Goal: Task Accomplishment & Management: Use online tool/utility

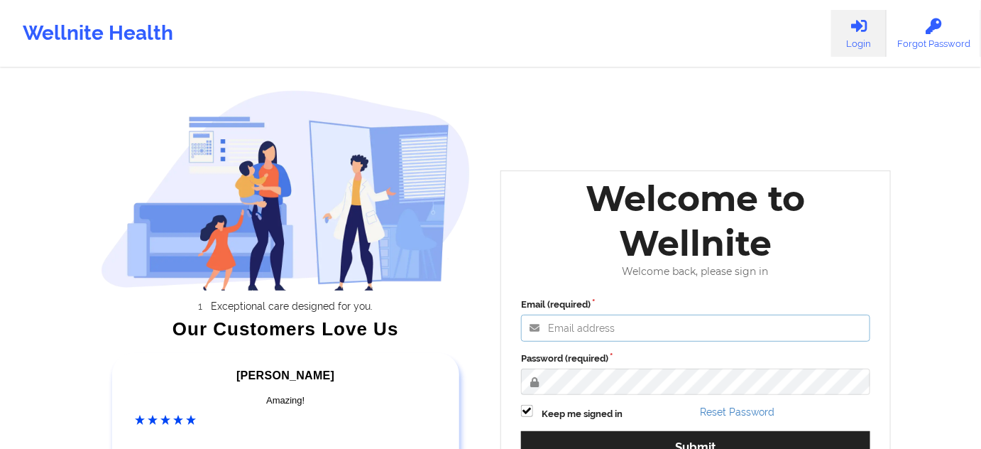
type input "[PERSON_NAME][EMAIL_ADDRESS][PERSON_NAME][DOMAIN_NAME]"
click at [589, 349] on div "Email (required) [PERSON_NAME][EMAIL_ADDRESS][PERSON_NAME][DOMAIN_NAME] Passwor…" at bounding box center [695, 384] width 369 height 194
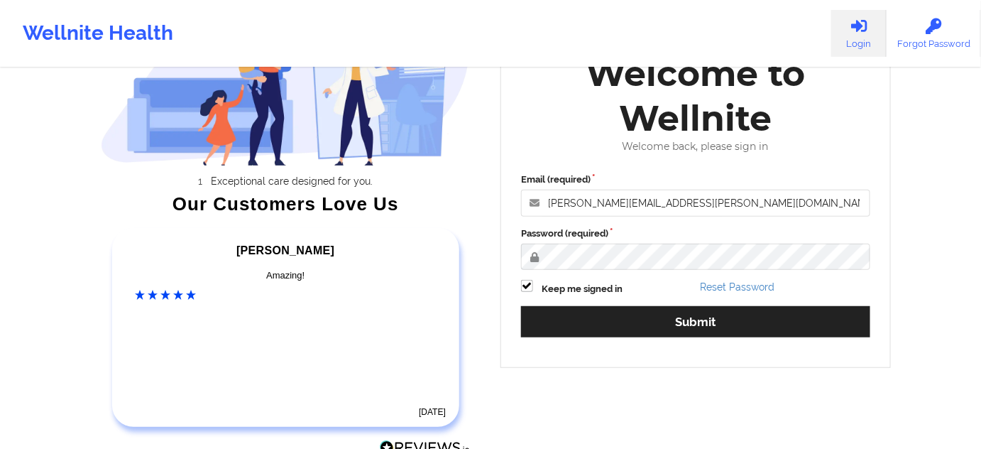
scroll to position [128, 0]
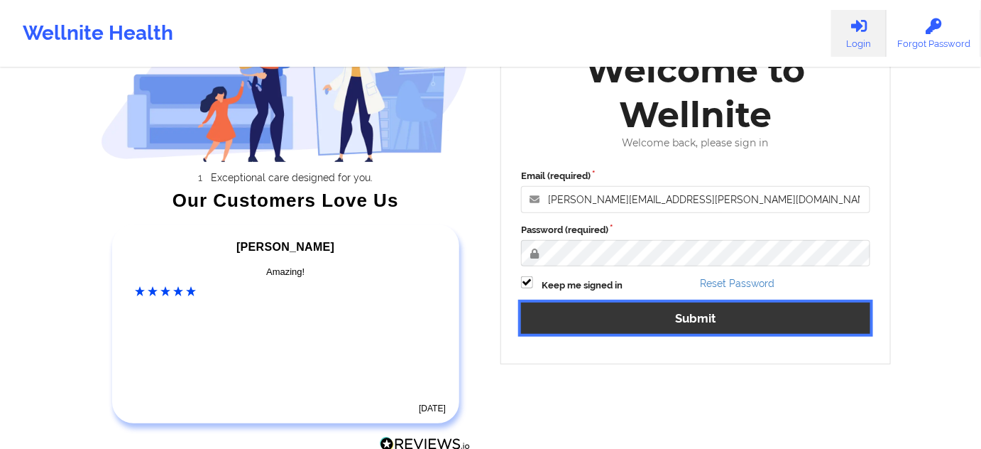
click at [602, 319] on button "Submit" at bounding box center [695, 317] width 349 height 31
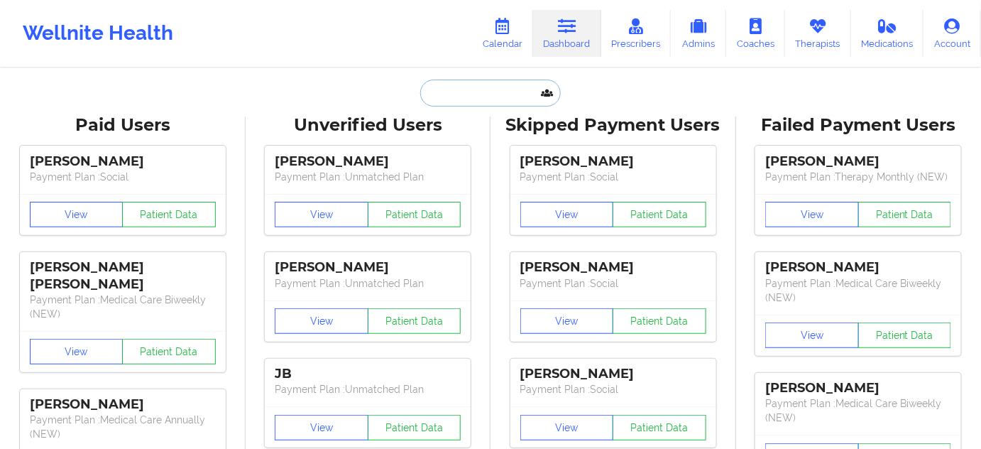
click at [506, 102] on input "text" at bounding box center [490, 93] width 141 height 27
paste input "[PERSON_NAME][EMAIL_ADDRESS][DOMAIN_NAME]"
type input "[PERSON_NAME][EMAIL_ADDRESS][DOMAIN_NAME]"
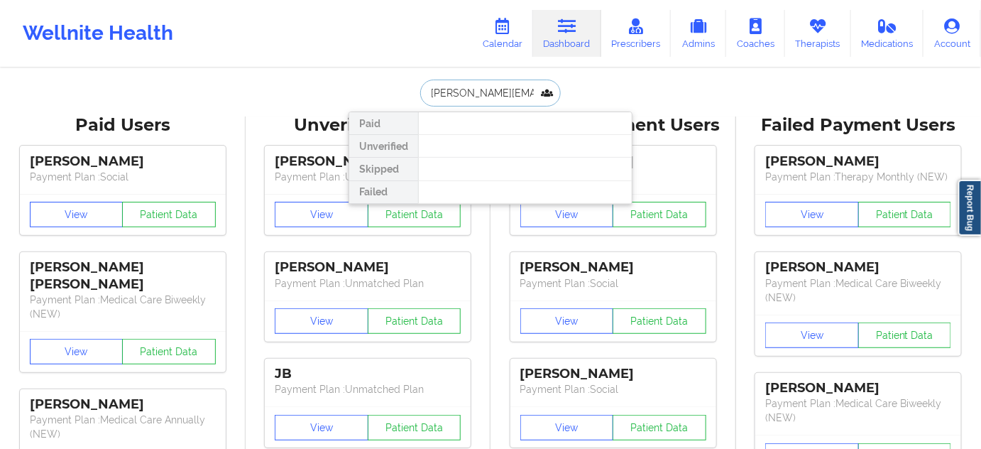
scroll to position [0, 24]
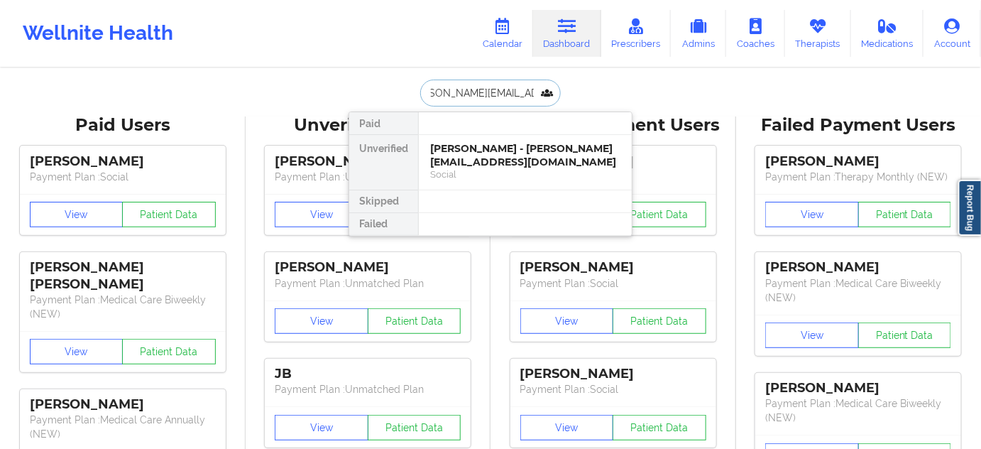
click at [488, 146] on div "[PERSON_NAME] - [PERSON_NAME][EMAIL_ADDRESS][DOMAIN_NAME]" at bounding box center [525, 155] width 190 height 26
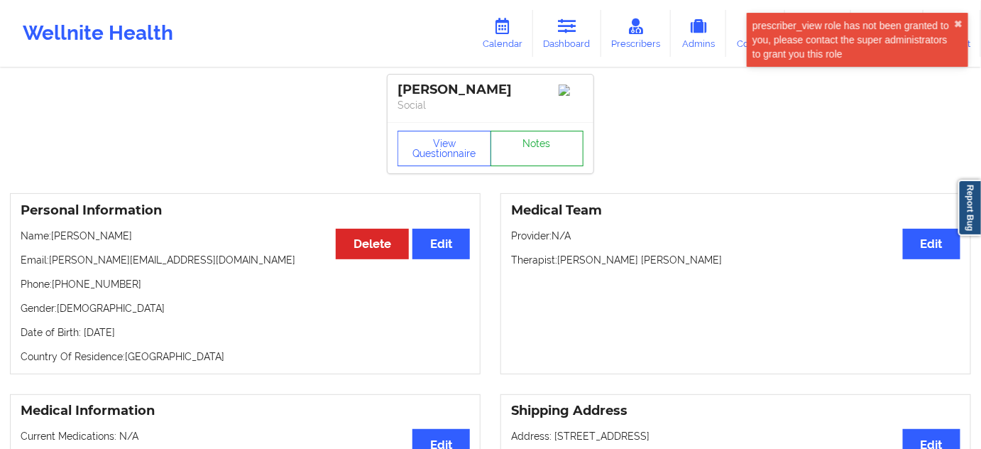
click at [554, 138] on link "Notes" at bounding box center [538, 148] width 94 height 35
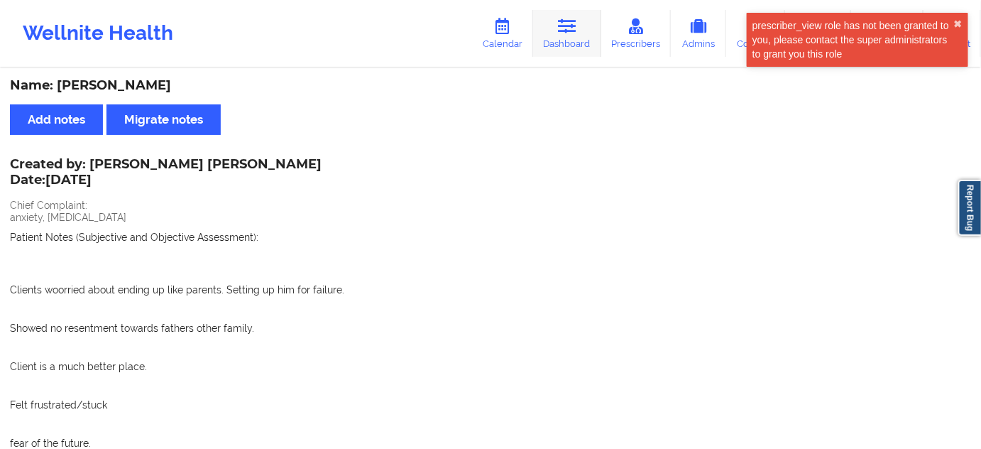
click at [552, 37] on link "Dashboard" at bounding box center [567, 33] width 68 height 47
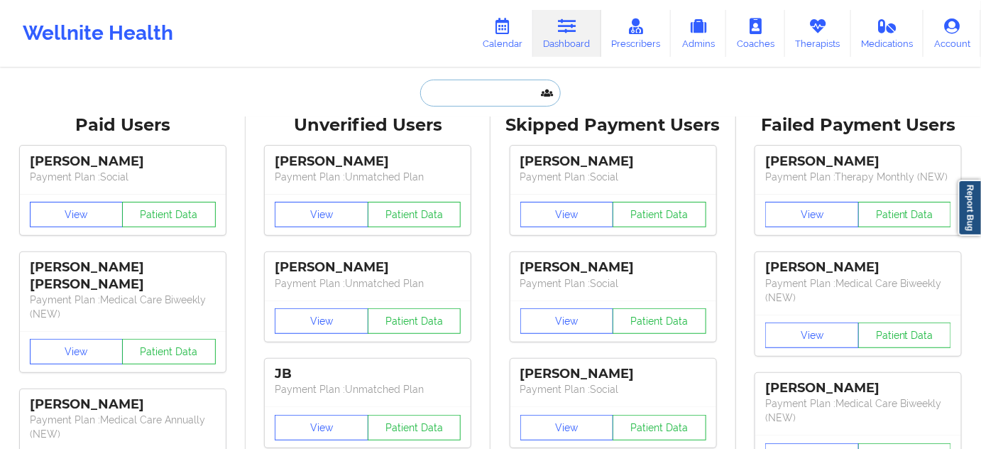
click at [516, 86] on input "text" at bounding box center [490, 93] width 141 height 27
paste input "[EMAIL_ADDRESS][DOMAIN_NAME]"
type input "[EMAIL_ADDRESS][DOMAIN_NAME]"
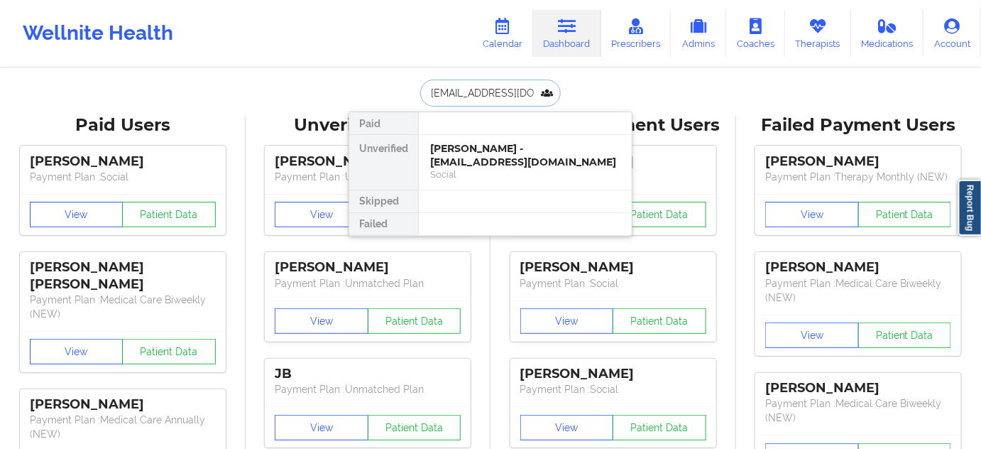
click at [473, 148] on div "[PERSON_NAME] - [EMAIL_ADDRESS][DOMAIN_NAME]" at bounding box center [525, 155] width 190 height 26
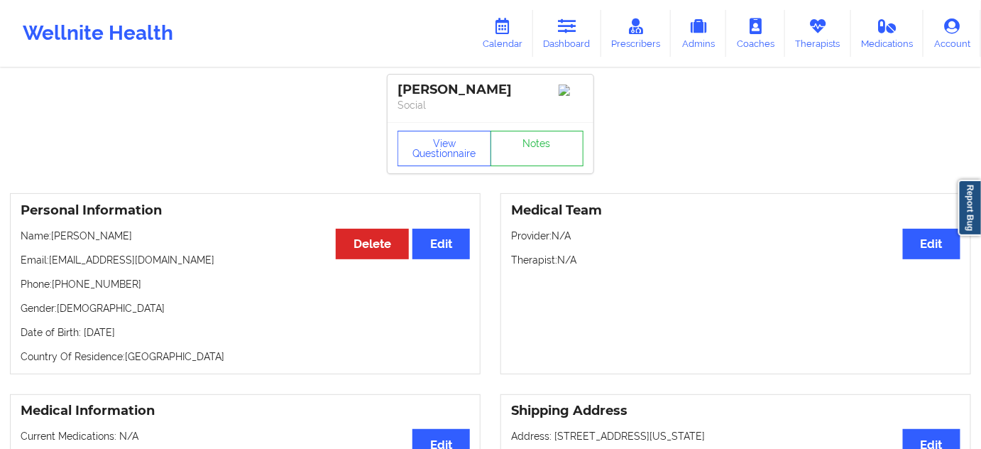
click at [92, 286] on p "Phone: [PHONE_NUMBER]" at bounding box center [245, 284] width 449 height 14
copy p "18134970460"
click at [477, 90] on div "[PERSON_NAME]" at bounding box center [491, 90] width 186 height 16
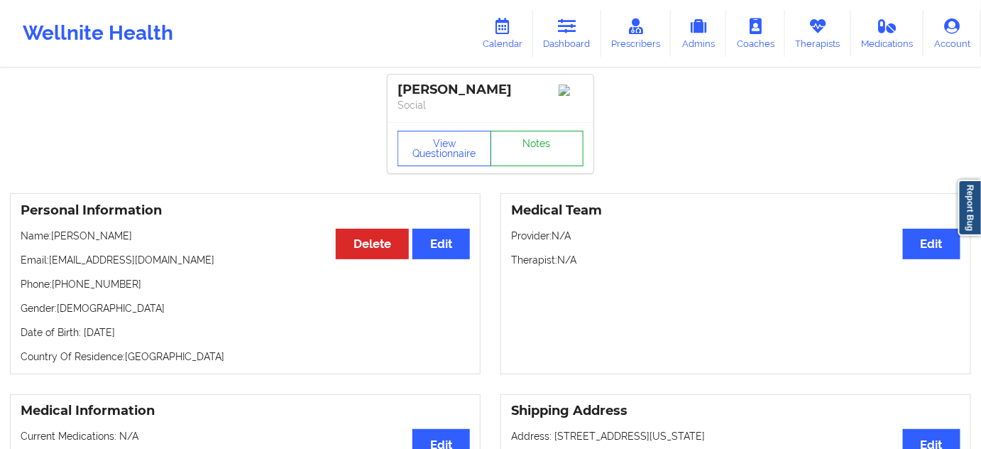
copy div "[PERSON_NAME]"
click at [547, 133] on div "View Questionnaire Notes" at bounding box center [491, 147] width 206 height 51
click at [549, 138] on link "Notes" at bounding box center [538, 148] width 94 height 35
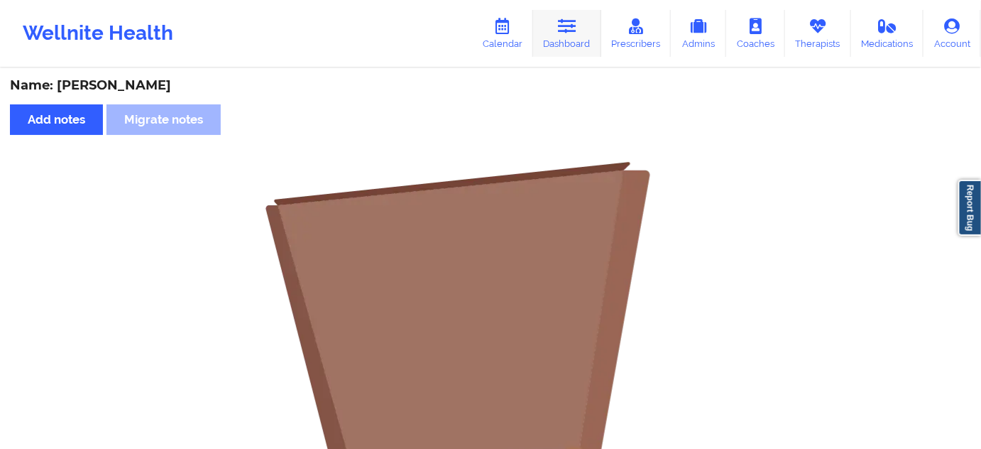
click at [568, 34] on link "Dashboard" at bounding box center [567, 33] width 68 height 47
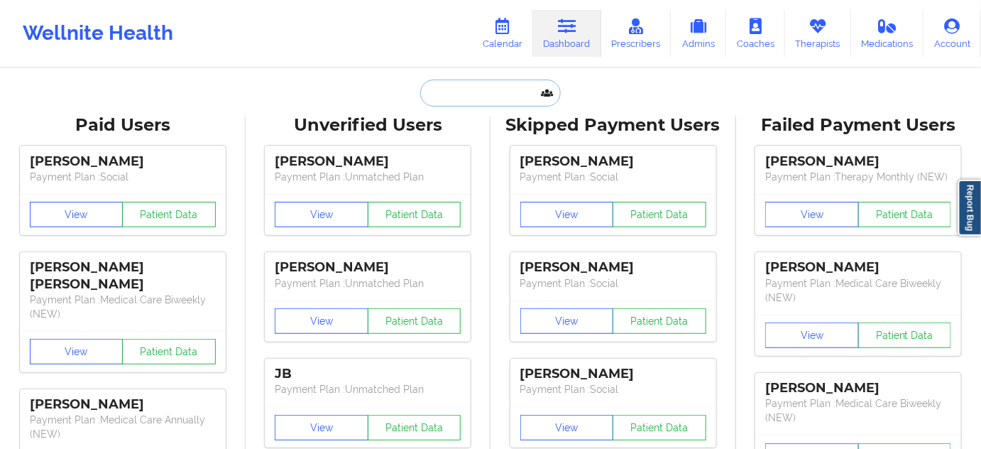
click at [478, 92] on input "text" at bounding box center [490, 93] width 141 height 27
type input "s"
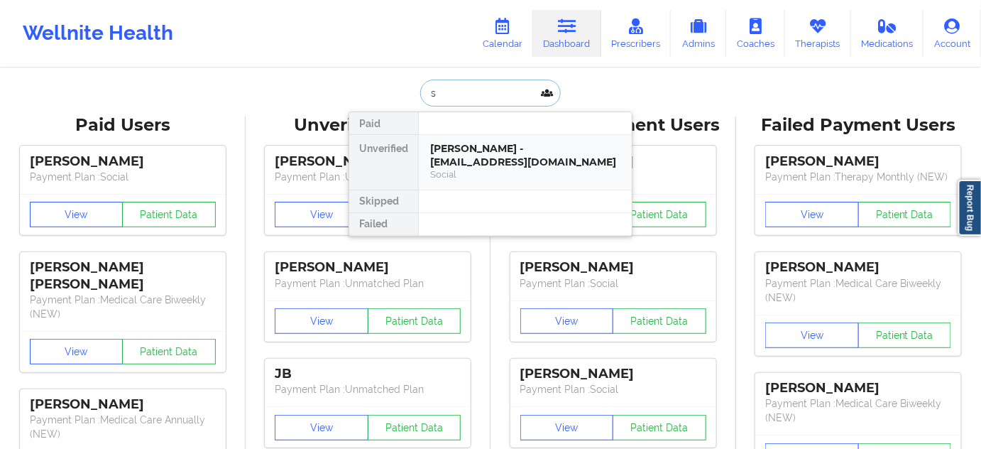
click at [469, 139] on div "[PERSON_NAME] - [EMAIL_ADDRESS][DOMAIN_NAME] Social" at bounding box center [525, 162] width 213 height 55
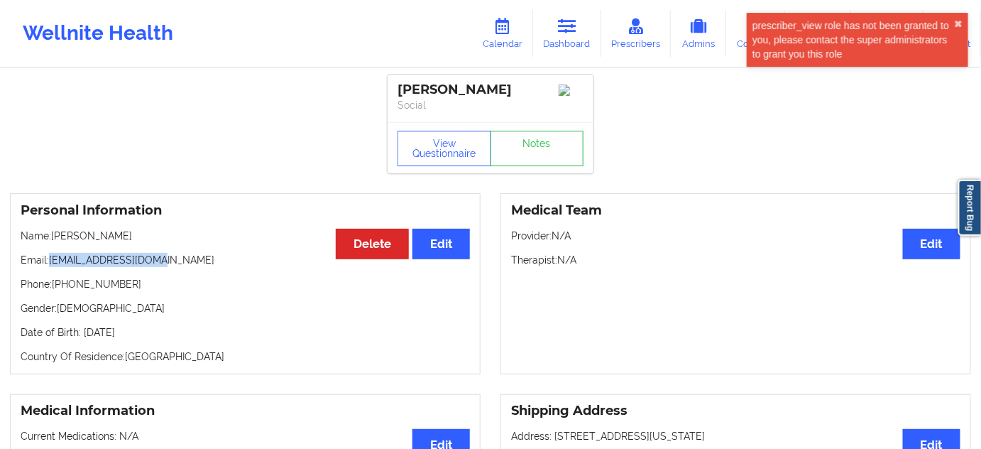
drag, startPoint x: 51, startPoint y: 264, endPoint x: 200, endPoint y: 243, distance: 150.5
click at [172, 253] on div "Personal Information Edit Delete Name: [PERSON_NAME] Email: [EMAIL_ADDRESS][DOM…" at bounding box center [245, 283] width 471 height 181
copy p "[EMAIL_ADDRESS][DOMAIN_NAME]"
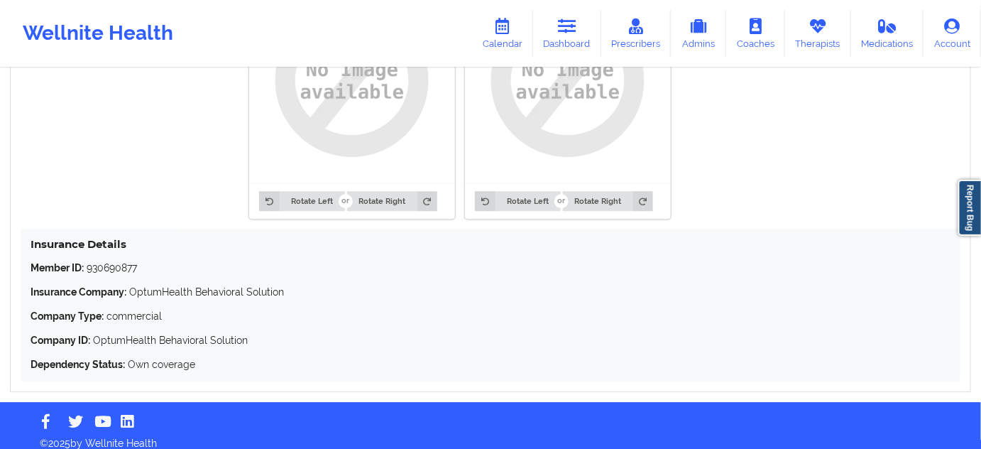
scroll to position [1197, 0]
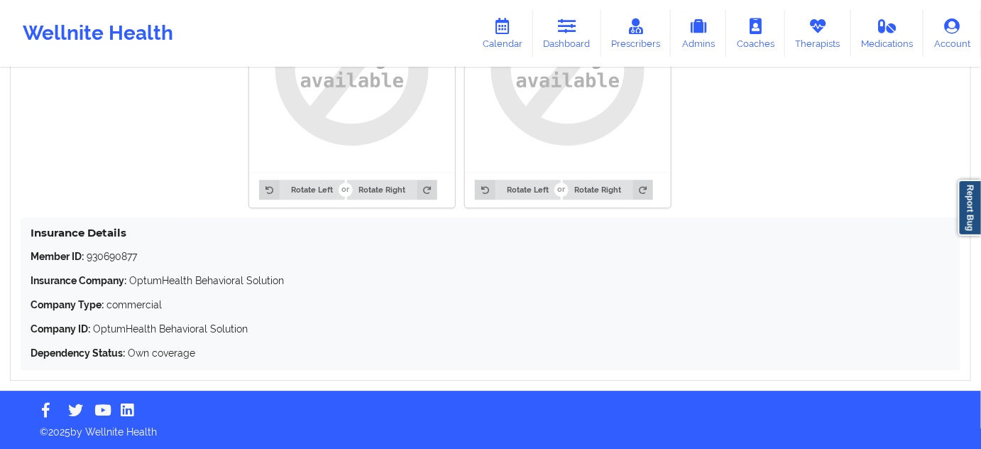
click at [125, 252] on p "Member ID: 930690877" at bounding box center [491, 256] width 920 height 14
copy p "930690877"
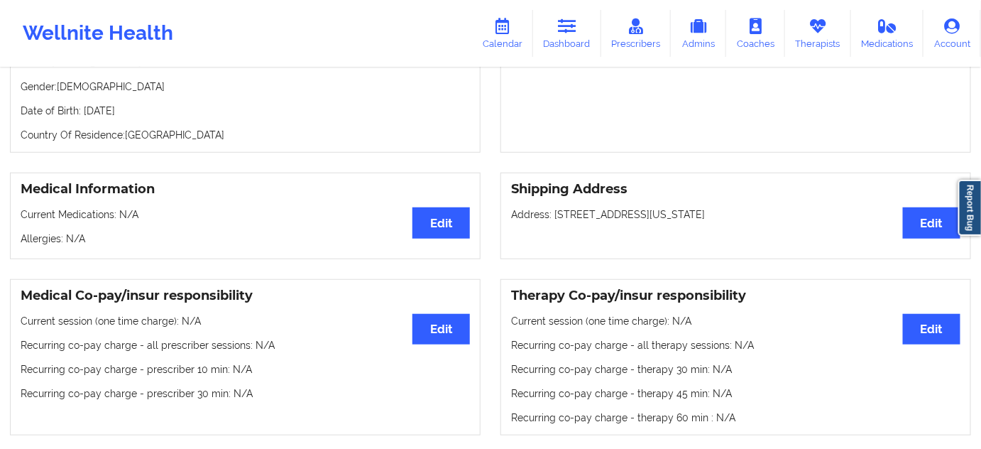
scroll to position [0, 0]
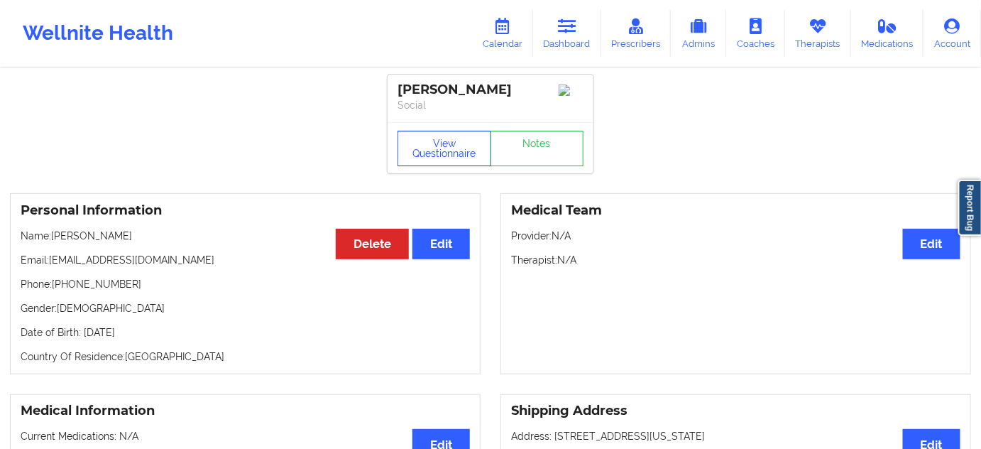
click at [461, 158] on button "View Questionnaire" at bounding box center [445, 148] width 94 height 35
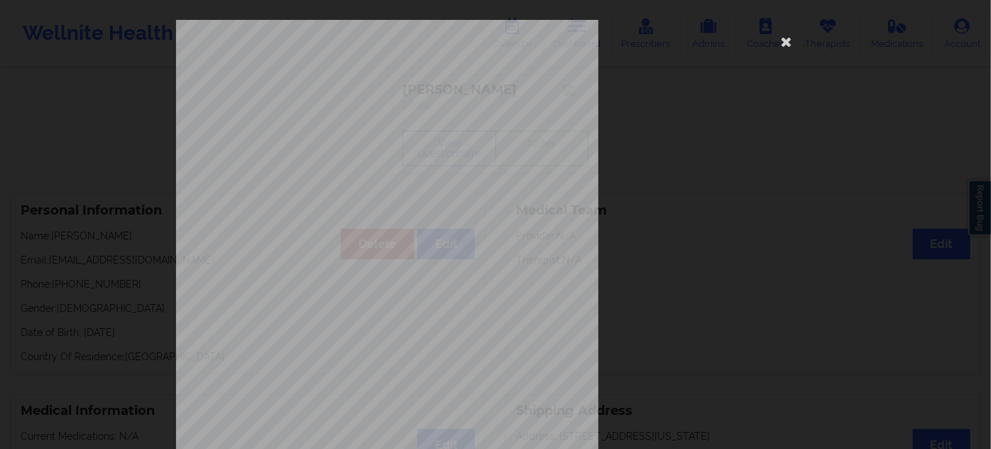
click at [128, 91] on div "[STREET_ADDRESS] What state do you live in ? [US_STATE] Full Name [PERSON_NAME]…" at bounding box center [495, 224] width 991 height 449
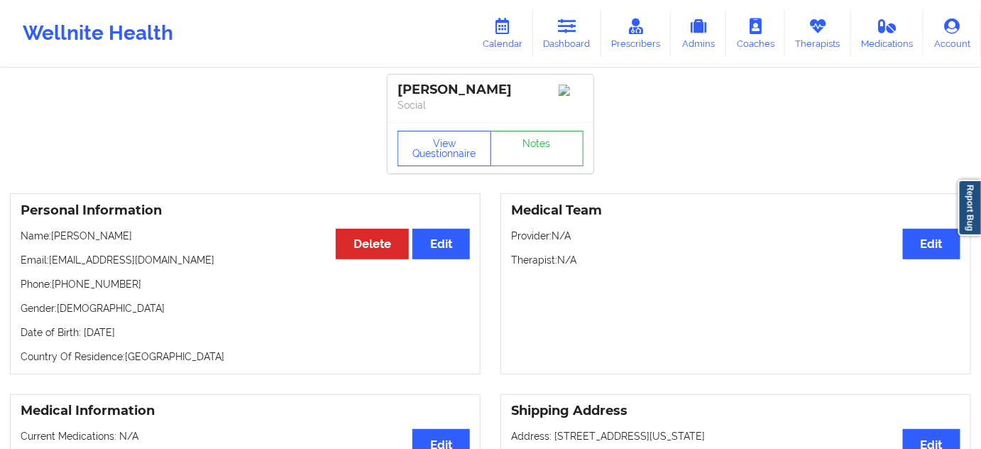
drag, startPoint x: 518, startPoint y: 80, endPoint x: 402, endPoint y: 88, distance: 116.0
click at [402, 88] on div "[PERSON_NAME] Social" at bounding box center [491, 99] width 206 height 48
copy div "[PERSON_NAME]"
click at [560, 156] on link "Notes" at bounding box center [538, 148] width 94 height 35
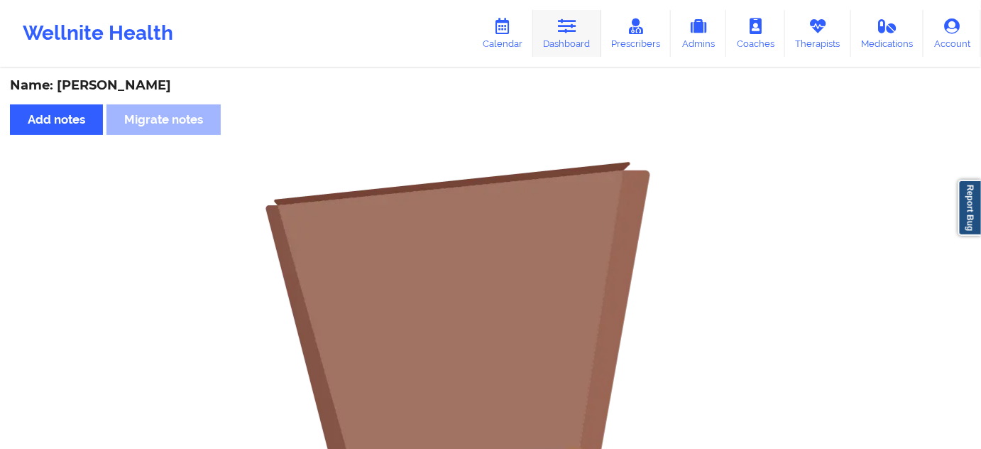
click at [572, 18] on icon at bounding box center [567, 26] width 18 height 16
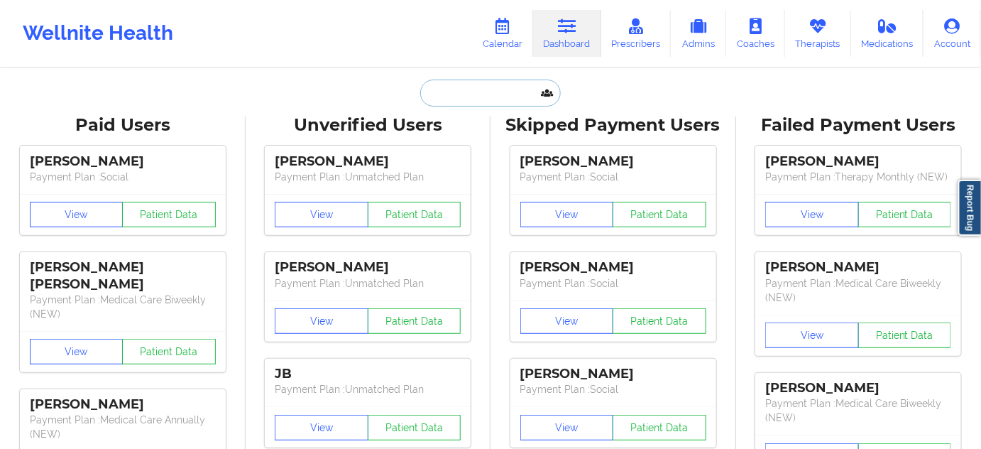
click at [485, 90] on input "text" at bounding box center [490, 93] width 141 height 27
paste input "[EMAIL_ADDRESS][DOMAIN_NAME]"
type input "[EMAIL_ADDRESS][DOMAIN_NAME]"
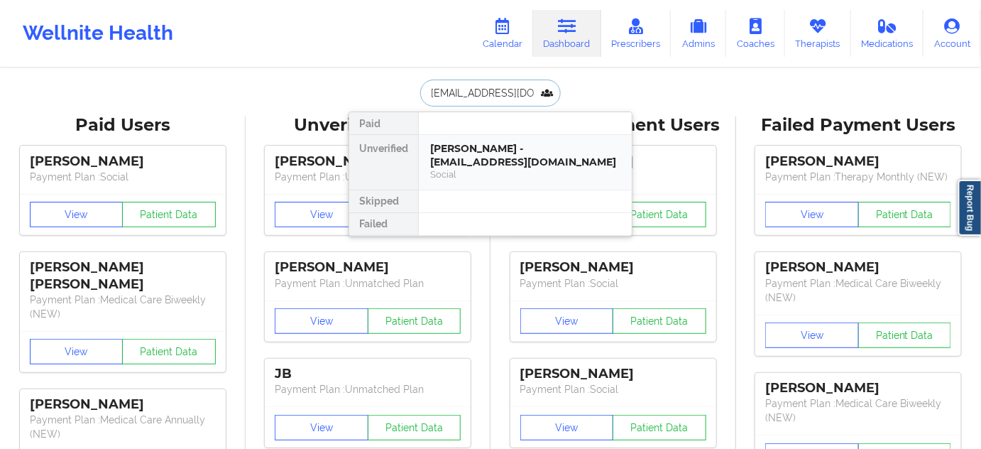
click at [469, 162] on div "[PERSON_NAME] - [EMAIL_ADDRESS][DOMAIN_NAME]" at bounding box center [525, 155] width 190 height 26
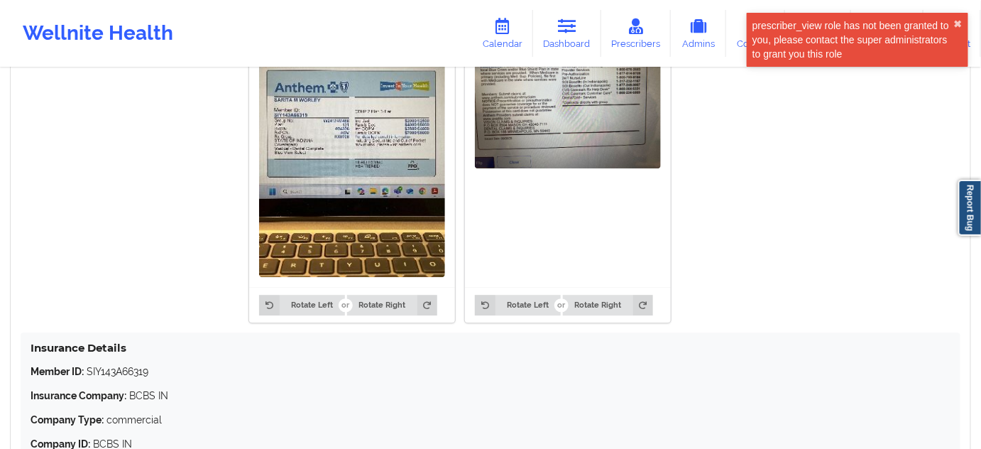
scroll to position [1161, 0]
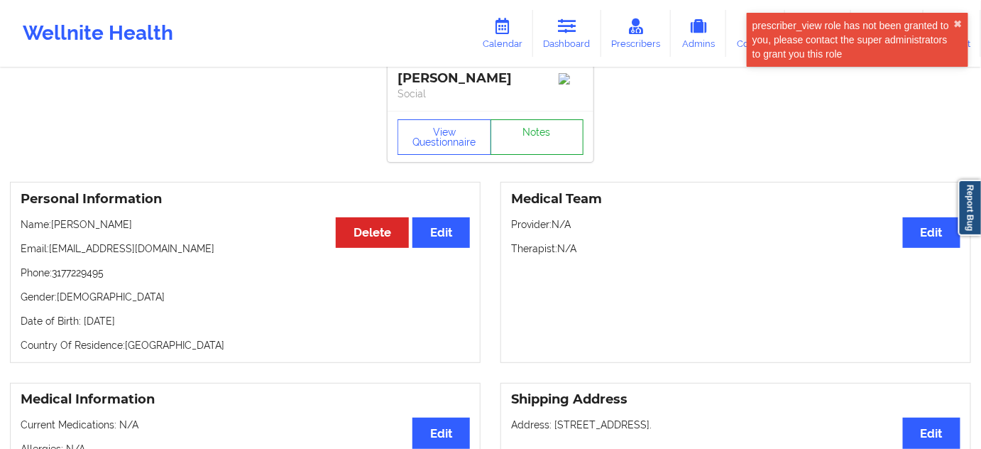
click at [535, 150] on link "Notes" at bounding box center [538, 136] width 94 height 35
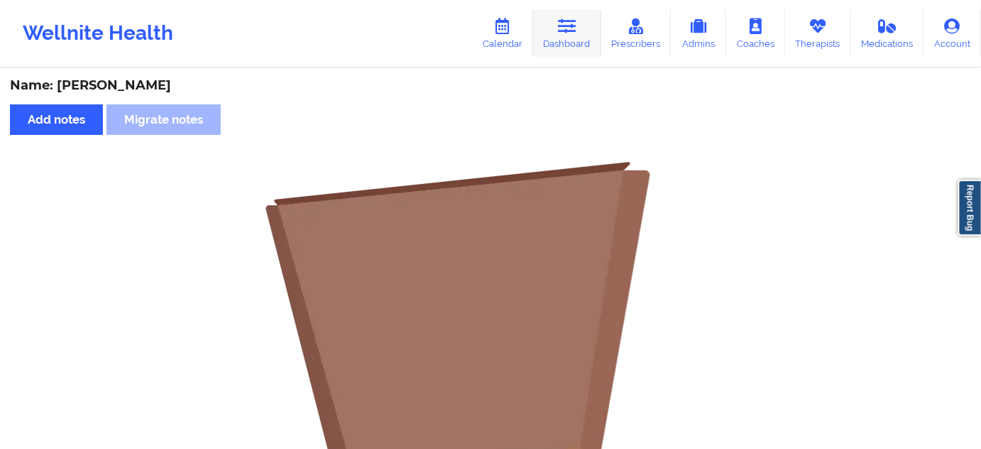
click at [582, 29] on link "Dashboard" at bounding box center [567, 33] width 68 height 47
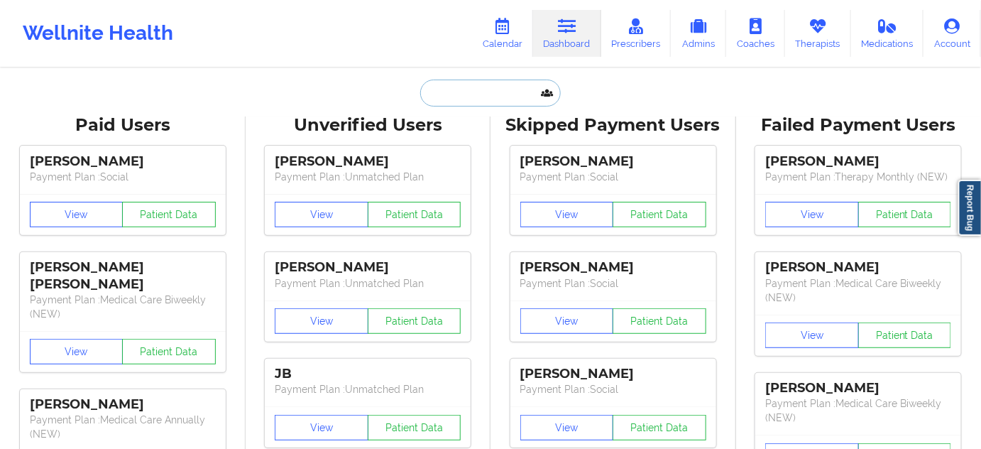
type input "s"
click at [522, 92] on input "s" at bounding box center [490, 93] width 141 height 27
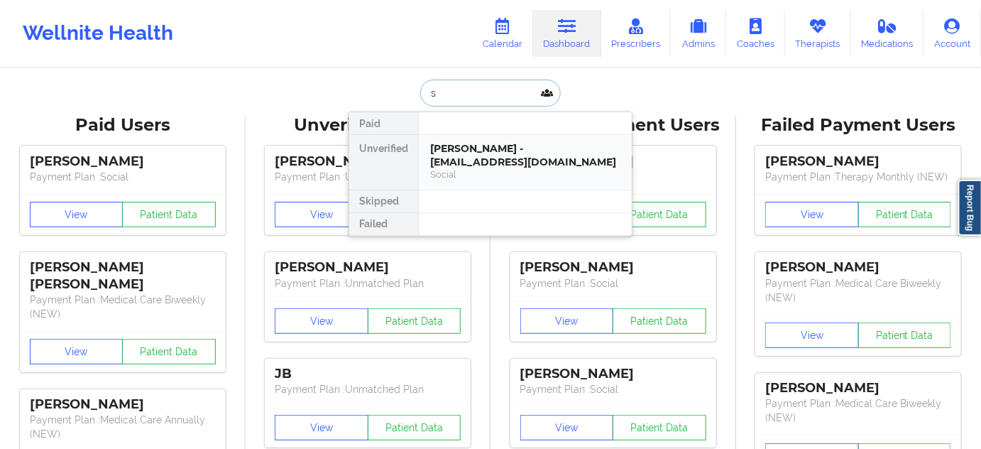
click at [495, 152] on div "[PERSON_NAME] - [EMAIL_ADDRESS][DOMAIN_NAME]" at bounding box center [525, 155] width 190 height 26
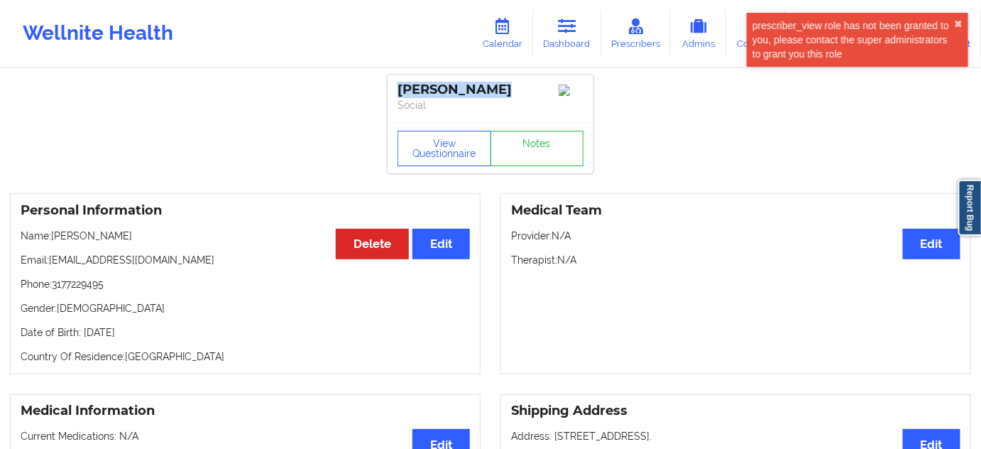
drag, startPoint x: 482, startPoint y: 90, endPoint x: 392, endPoint y: 77, distance: 91.2
click at [392, 77] on div "[PERSON_NAME] Social" at bounding box center [491, 99] width 206 height 48
copy div "[PERSON_NAME]"
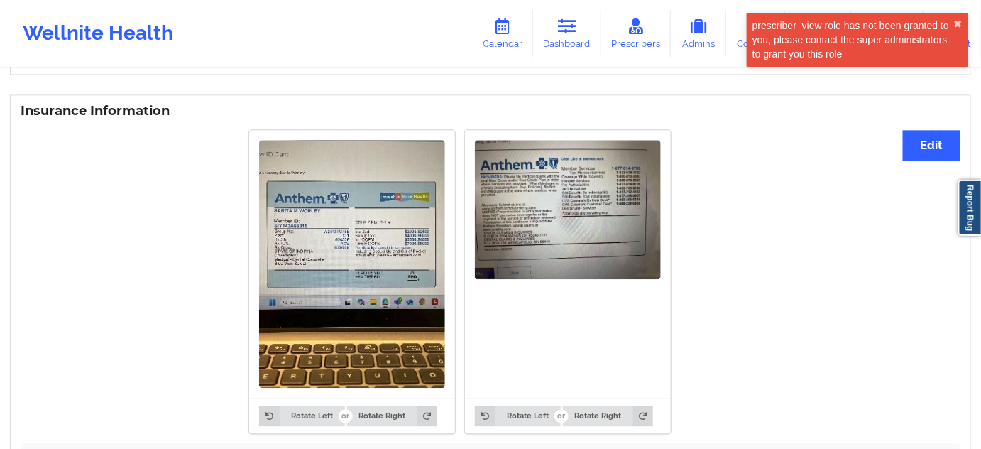
scroll to position [1259, 0]
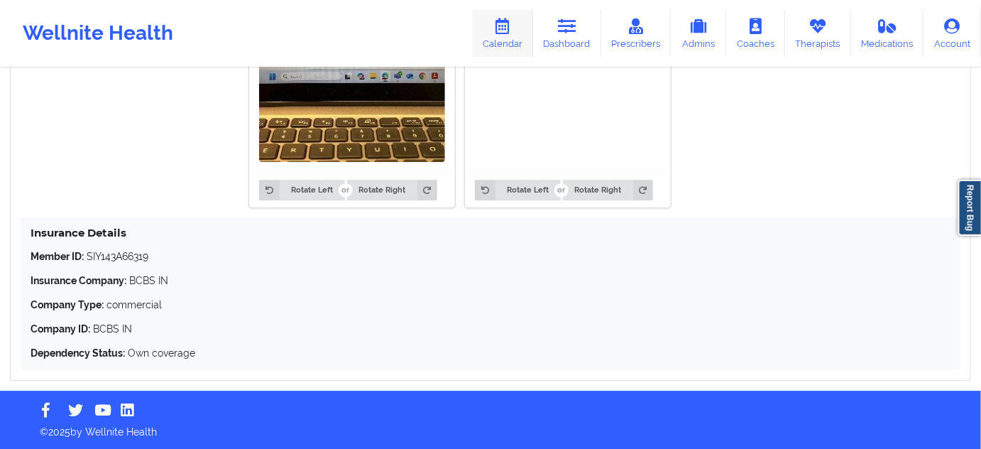
click at [500, 51] on link "Calendar" at bounding box center [502, 33] width 61 height 47
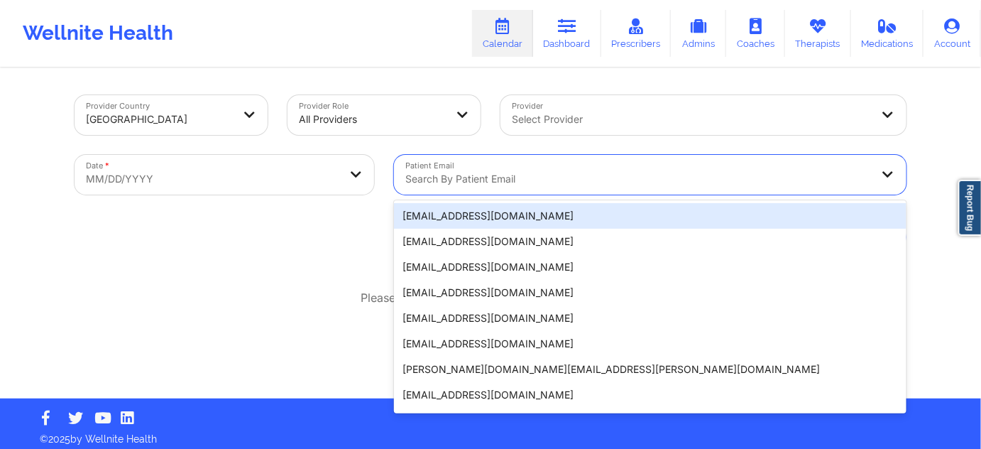
click at [460, 174] on div at bounding box center [638, 178] width 466 height 17
paste input "[EMAIL_ADDRESS][DOMAIN_NAME]"
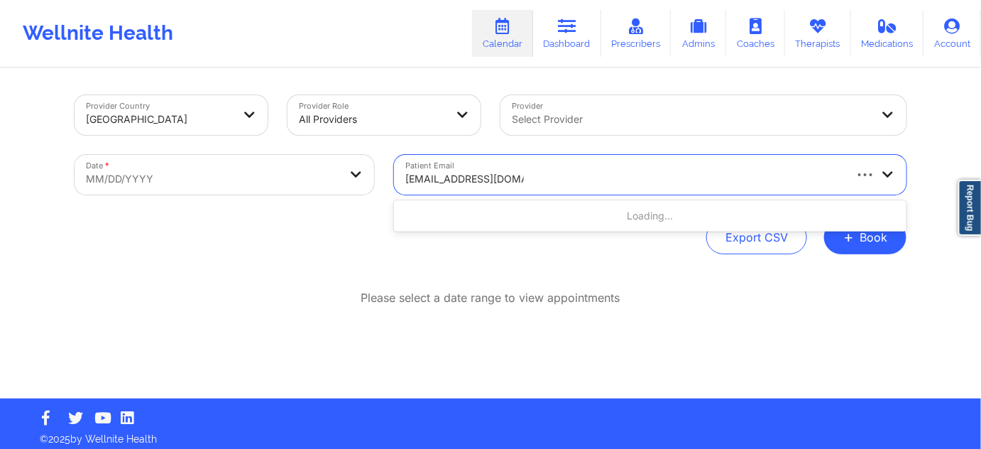
type input "[EMAIL_ADDRESS][DOMAIN_NAME]"
click at [356, 183] on body "Wellnite Health Calendar Dashboard Prescribers Admins Coaches Therapists Medica…" at bounding box center [490, 224] width 981 height 449
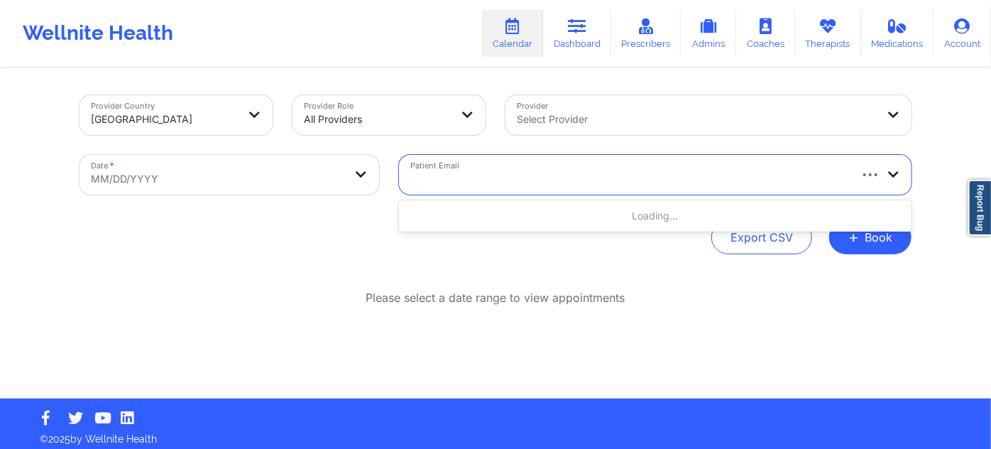
select select "2025-8"
select select "2025-9"
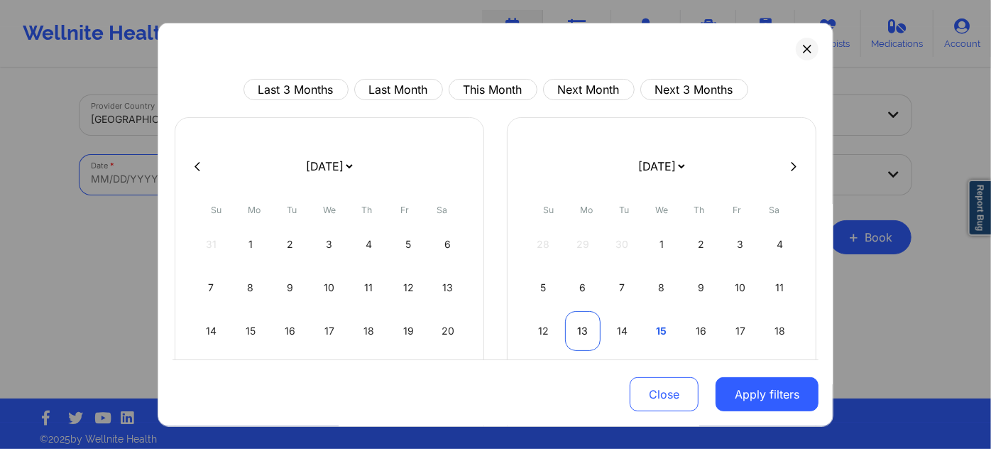
click at [581, 332] on div "13" at bounding box center [583, 331] width 36 height 40
select select "2025-9"
select select "2025-10"
click at [581, 332] on div "10" at bounding box center [583, 331] width 36 height 40
select select "2025-9"
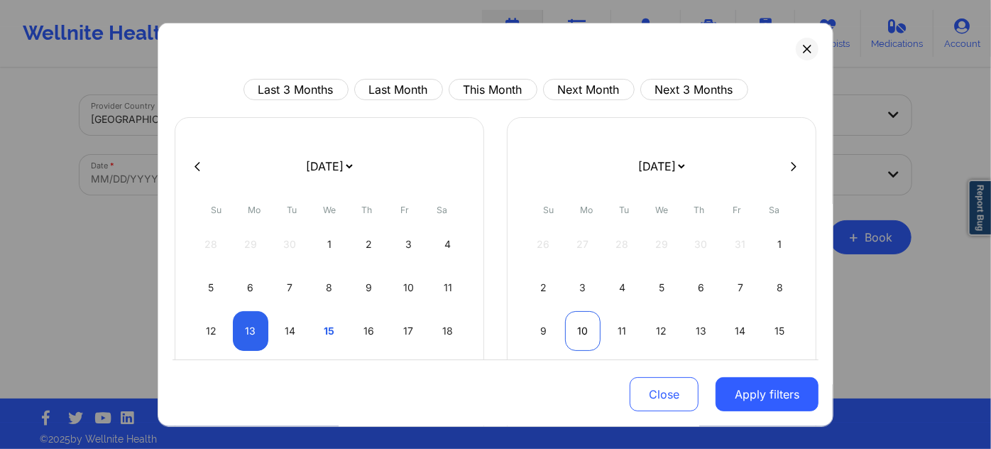
select select "2025-10"
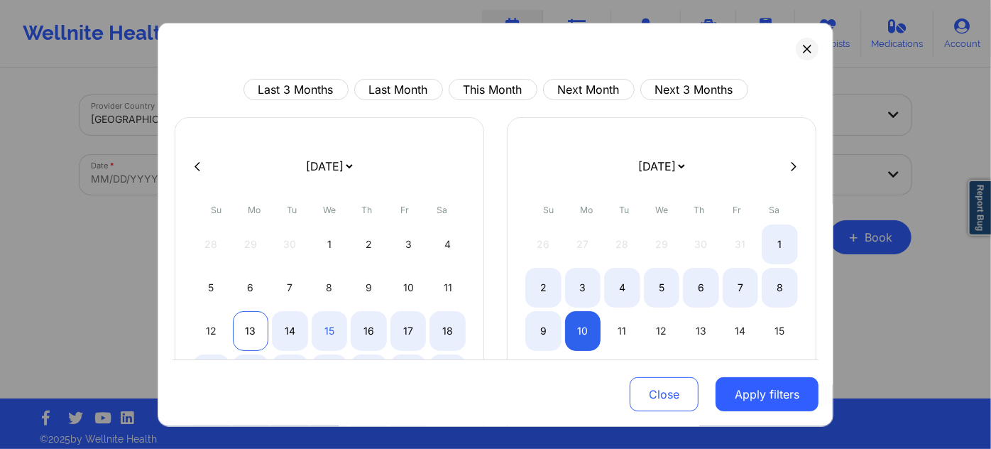
click at [242, 334] on div "13" at bounding box center [251, 331] width 36 height 40
select select "2025-9"
select select "2025-10"
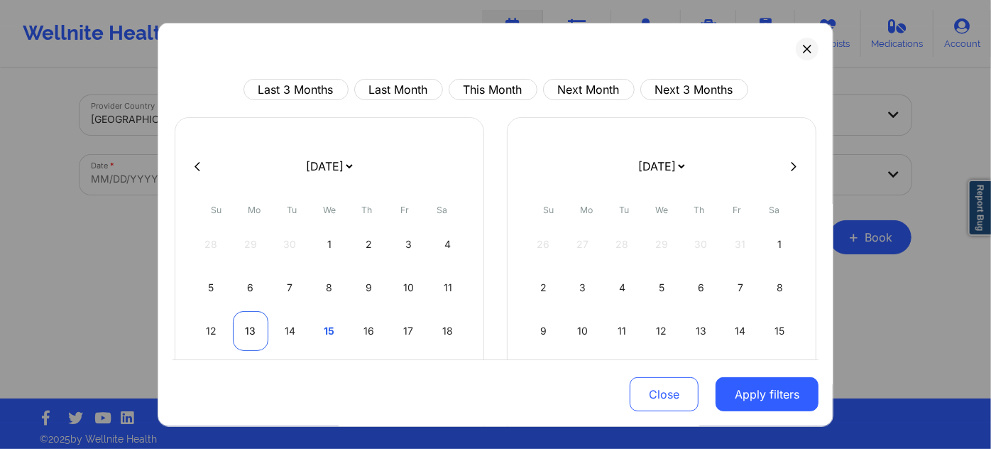
click at [242, 334] on div "13" at bounding box center [251, 331] width 36 height 40
select select "2025-9"
select select "2025-10"
drag, startPoint x: 738, startPoint y: 398, endPoint x: 696, endPoint y: 373, distance: 49.3
click at [728, 400] on button "Apply filters" at bounding box center [767, 394] width 103 height 34
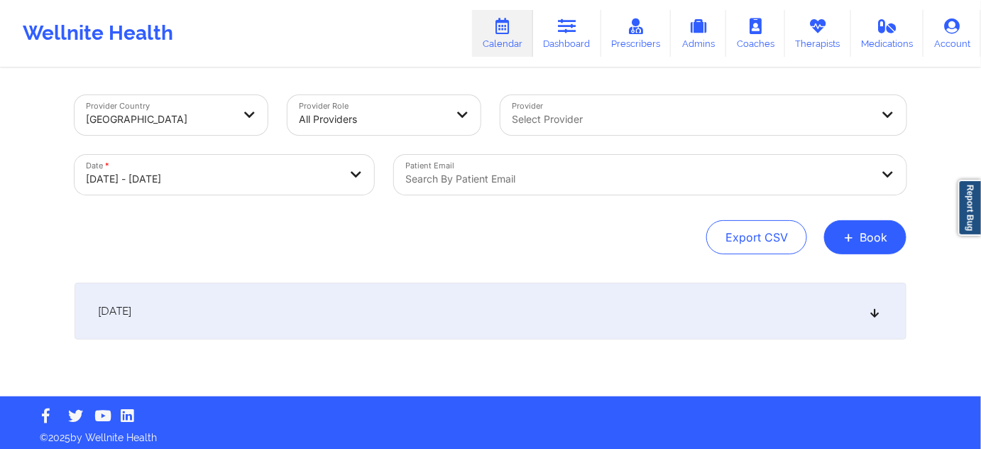
click at [666, 308] on div "[DATE]" at bounding box center [491, 311] width 832 height 57
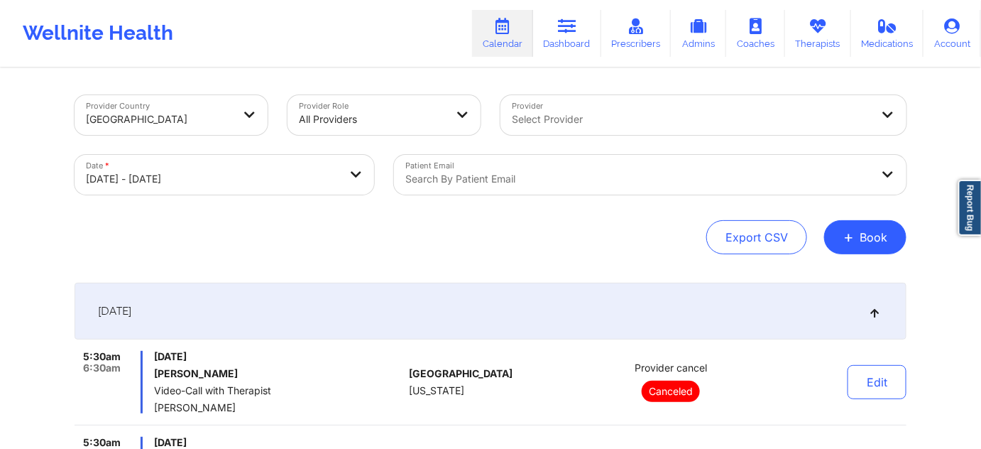
click at [453, 171] on div at bounding box center [638, 178] width 466 height 17
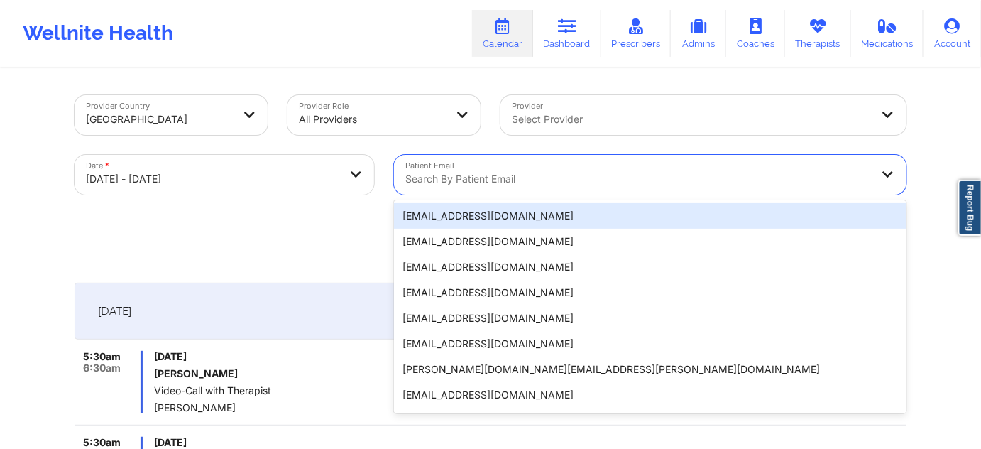
paste input "[EMAIL_ADDRESS][DOMAIN_NAME]"
type input "[EMAIL_ADDRESS][DOMAIN_NAME]"
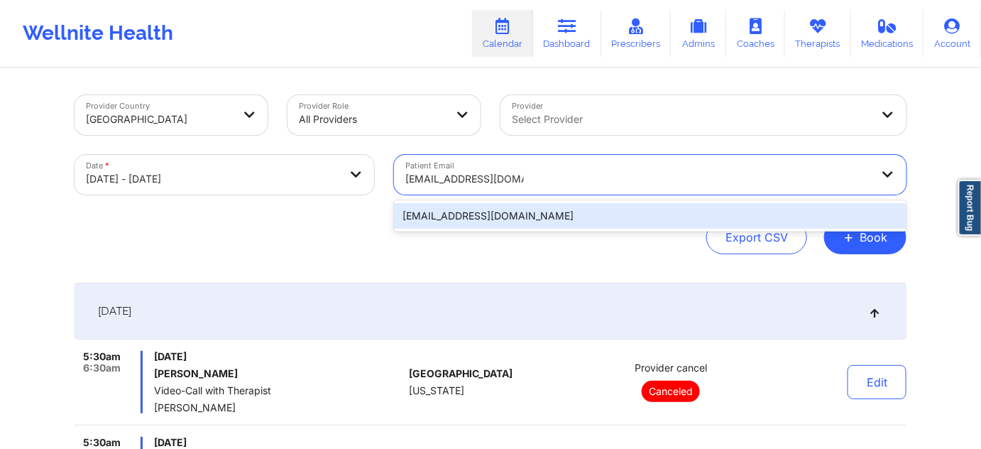
click at [468, 214] on div "[EMAIL_ADDRESS][DOMAIN_NAME]" at bounding box center [650, 216] width 513 height 26
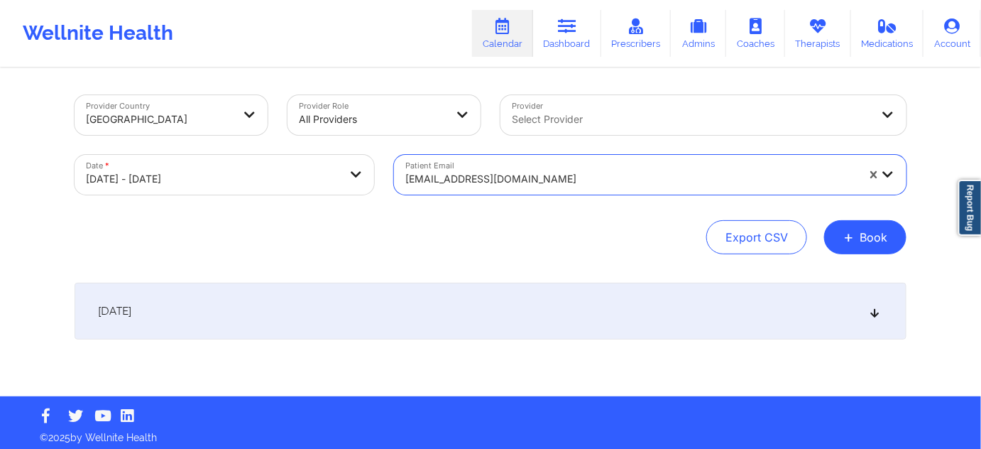
click at [427, 297] on div "[DATE]" at bounding box center [491, 311] width 832 height 57
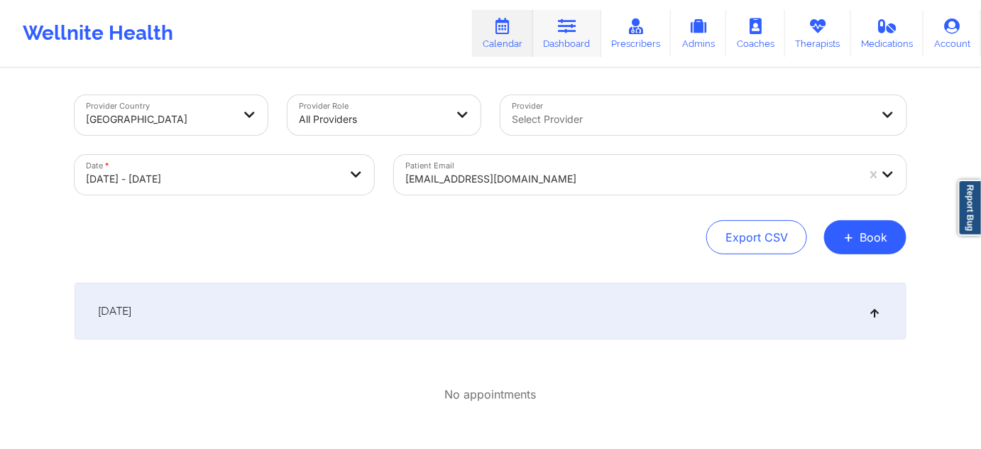
click at [552, 47] on link "Dashboard" at bounding box center [567, 33] width 68 height 47
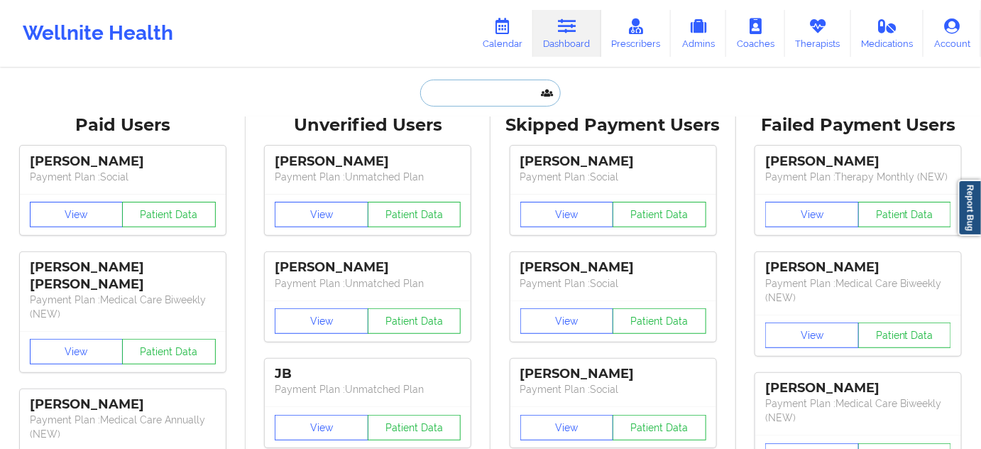
click at [505, 96] on input "text" at bounding box center [490, 93] width 141 height 27
paste input "[EMAIL_ADDRESS][DOMAIN_NAME]"
type input "[EMAIL_ADDRESS][DOMAIN_NAME]"
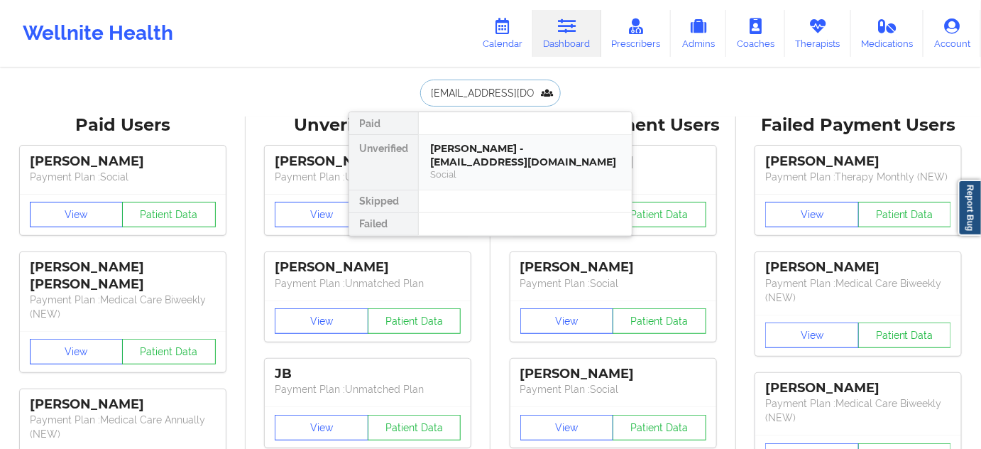
click at [466, 163] on div "[PERSON_NAME] - [EMAIL_ADDRESS][DOMAIN_NAME]" at bounding box center [525, 155] width 190 height 26
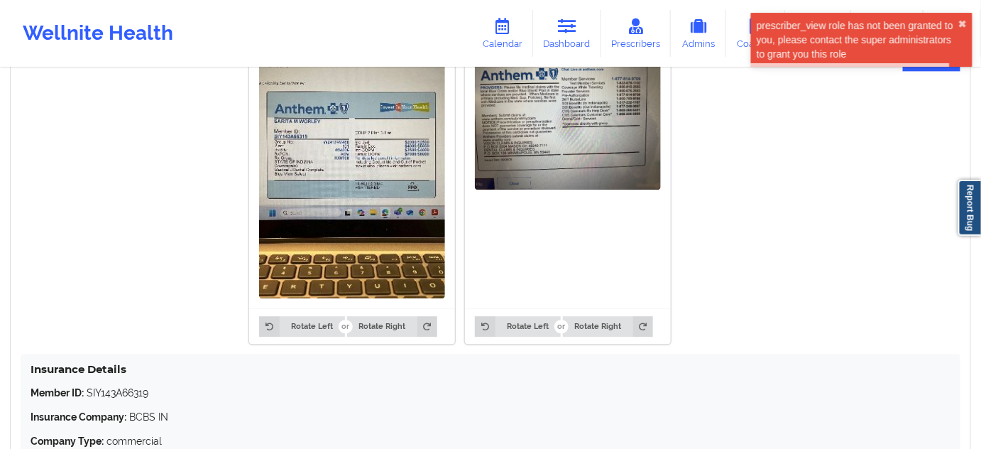
scroll to position [1247, 0]
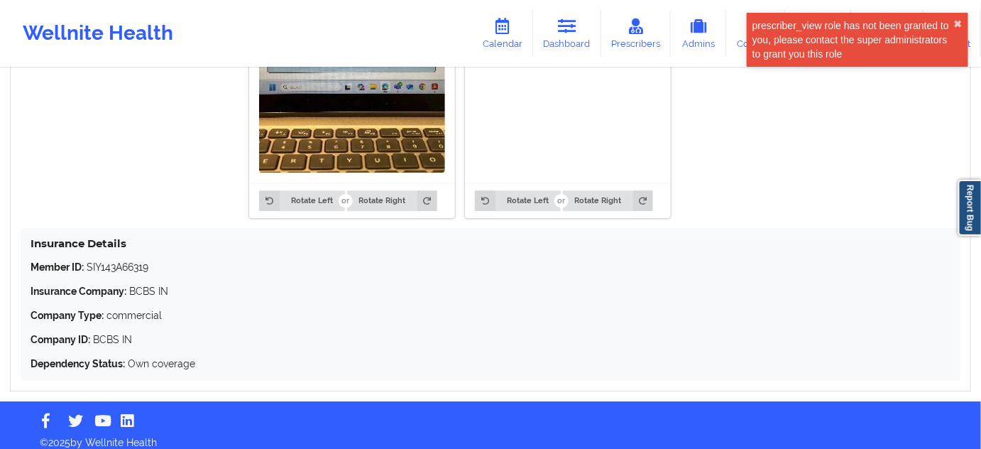
click at [138, 268] on p "Member ID: SIY143A66319" at bounding box center [491, 267] width 920 height 14
copy p "SIY143A66319"
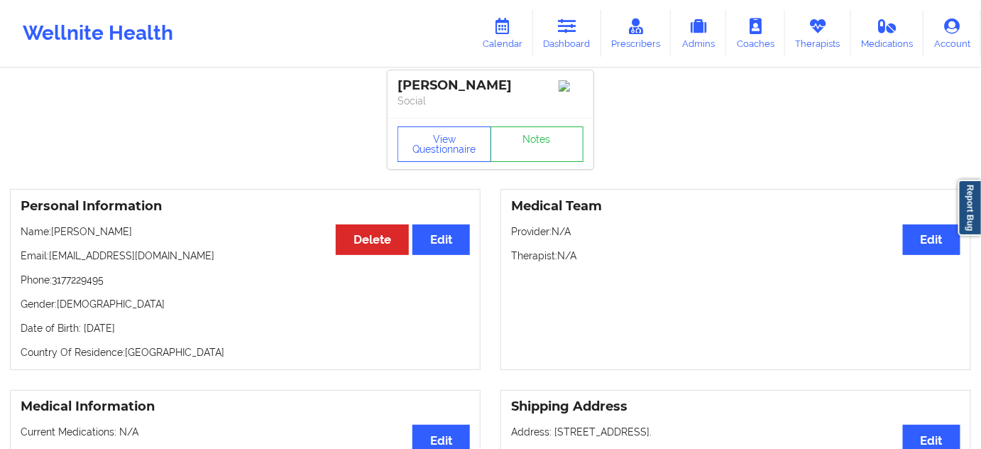
scroll to position [0, 0]
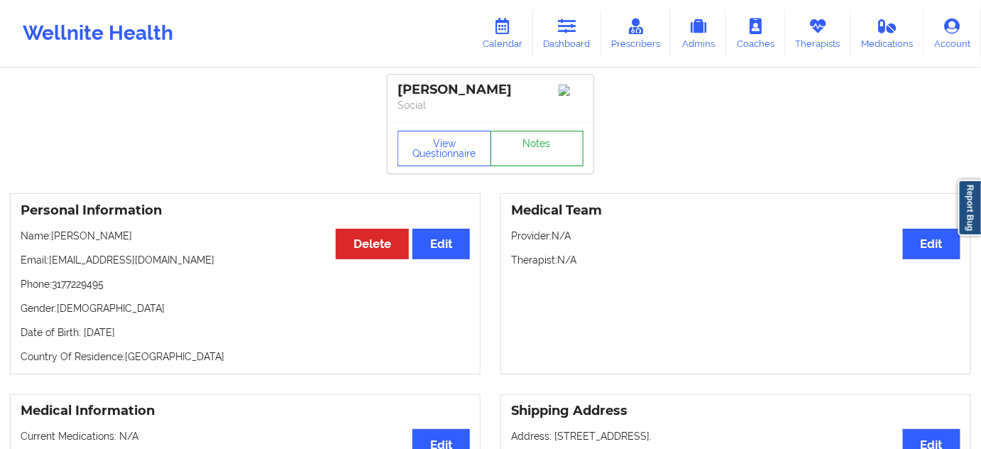
click at [538, 164] on link "Notes" at bounding box center [538, 148] width 94 height 35
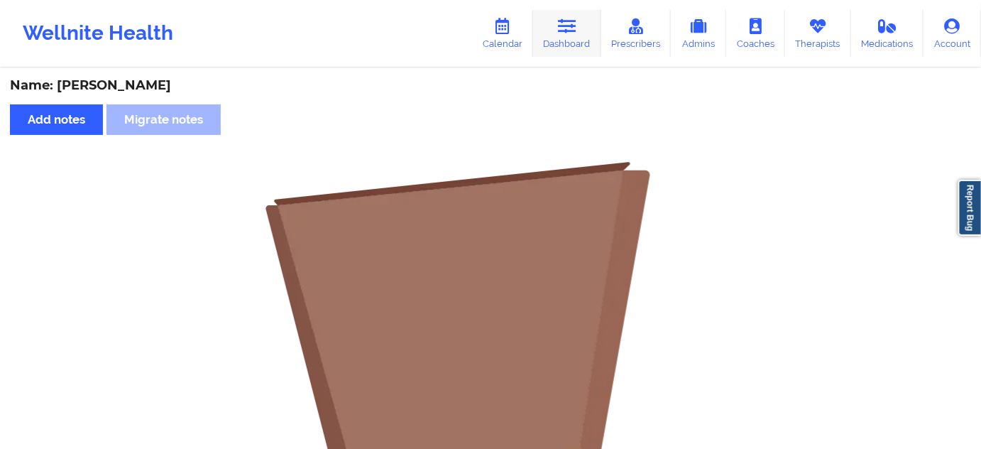
click at [576, 29] on icon at bounding box center [567, 26] width 18 height 16
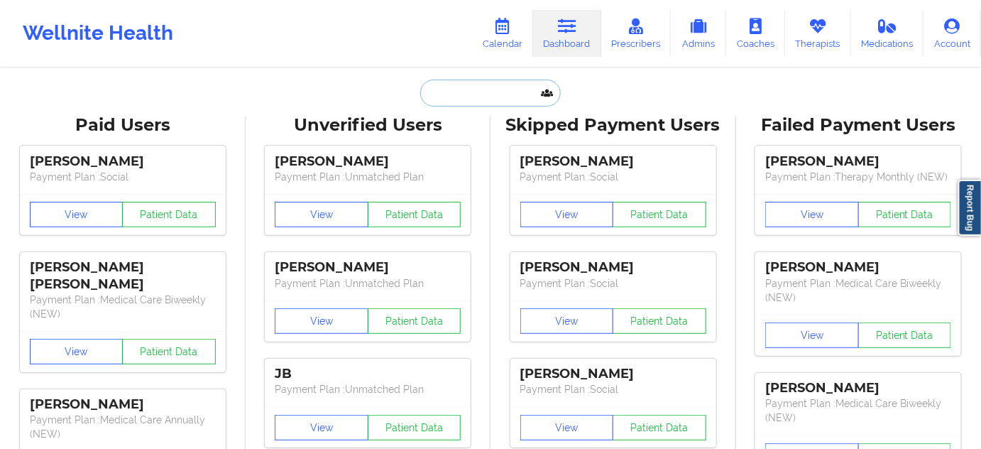
click at [511, 102] on input "text" at bounding box center [490, 93] width 141 height 27
type input "s"
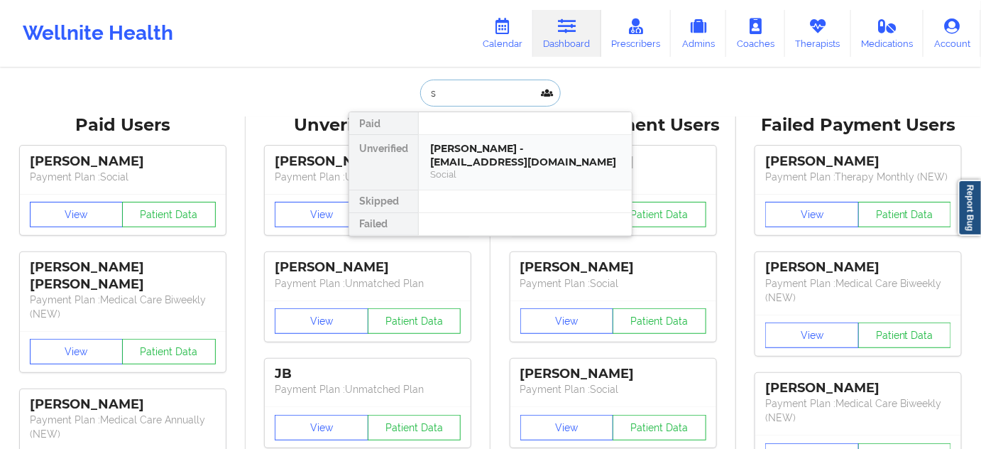
click at [486, 135] on div "[PERSON_NAME] - [EMAIL_ADDRESS][DOMAIN_NAME] Social" at bounding box center [525, 162] width 213 height 55
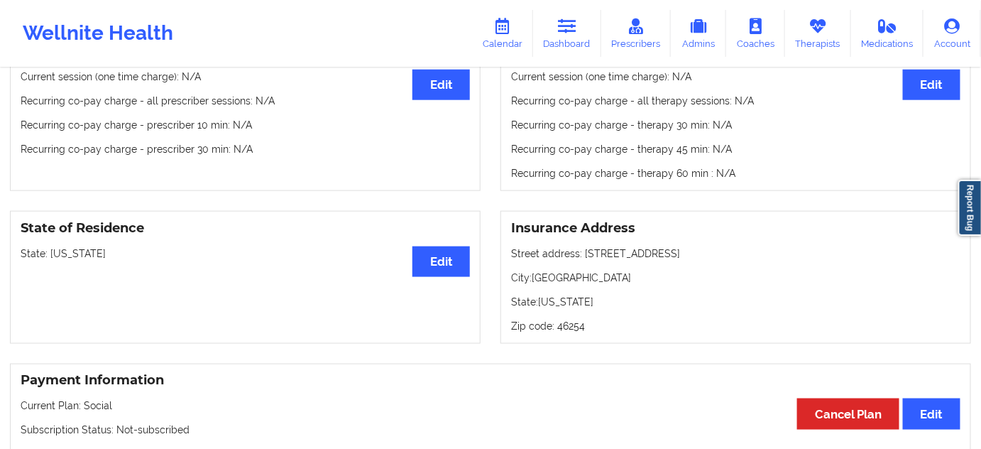
scroll to position [473, 0]
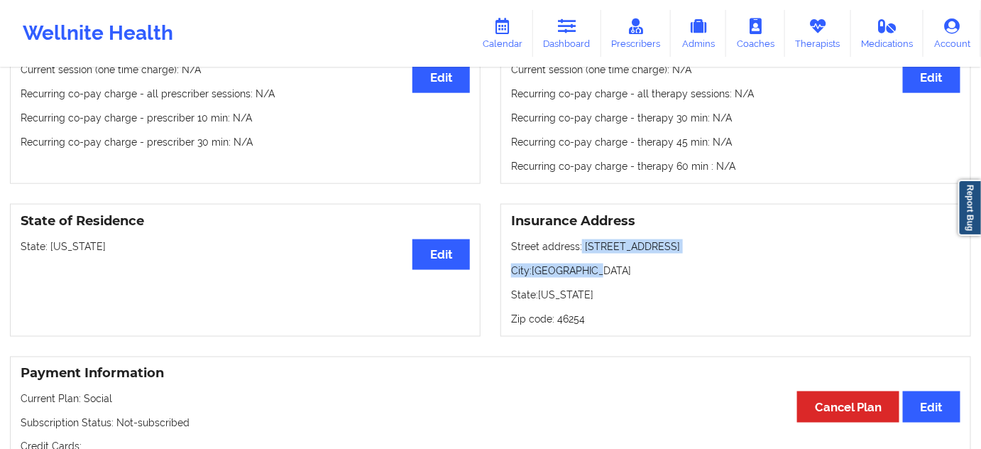
drag, startPoint x: 580, startPoint y: 248, endPoint x: 733, endPoint y: 255, distance: 153.5
click at [770, 264] on div "Insurance Address Street address: [STREET_ADDRESS][US_STATE]" at bounding box center [735, 270] width 471 height 133
copy div "[STREET_ADDRESS]"
click at [742, 346] on div "State of Residence Edit State: [US_STATE] Insurance Address Street address: [ST…" at bounding box center [490, 270] width 981 height 153
drag, startPoint x: 583, startPoint y: 250, endPoint x: 740, endPoint y: 244, distance: 157.7
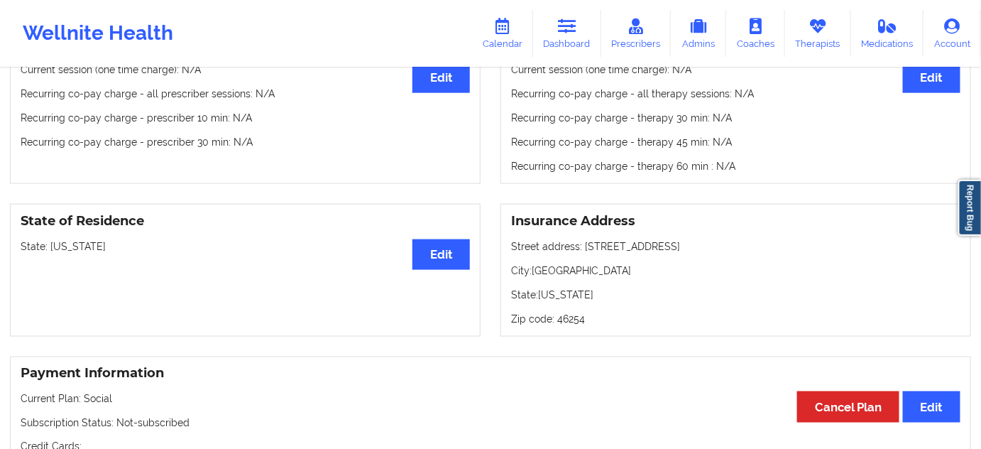
click at [745, 246] on p "Street address: [STREET_ADDRESS]" at bounding box center [735, 246] width 449 height 14
copy p "[STREET_ADDRESS]"
click at [566, 272] on p "City: [GEOGRAPHIC_DATA]" at bounding box center [735, 270] width 449 height 14
copy p "[GEOGRAPHIC_DATA]"
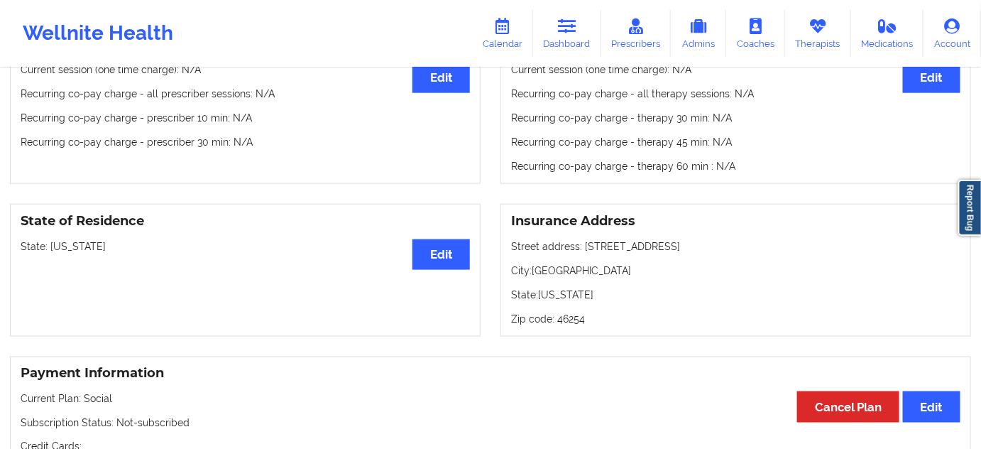
click at [567, 323] on p "Zip code: 46254" at bounding box center [735, 319] width 449 height 14
click at [623, 301] on p "State: [US_STATE]" at bounding box center [735, 294] width 449 height 14
click at [575, 323] on p "Zip code: 46254" at bounding box center [735, 319] width 449 height 14
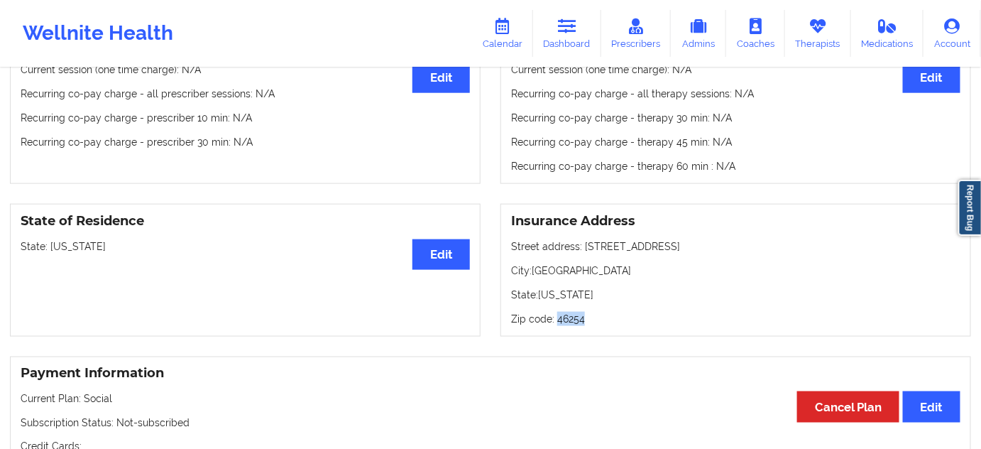
click at [575, 323] on p "Zip code: 46254" at bounding box center [735, 319] width 449 height 14
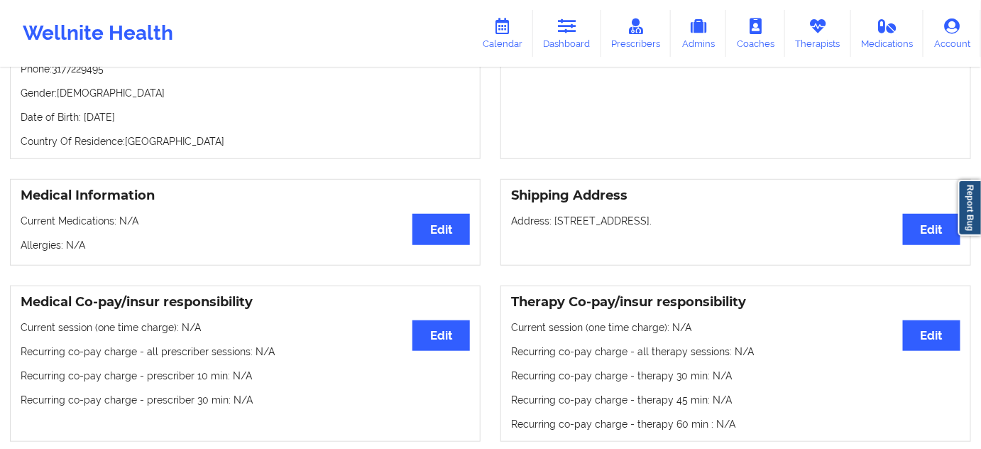
scroll to position [0, 0]
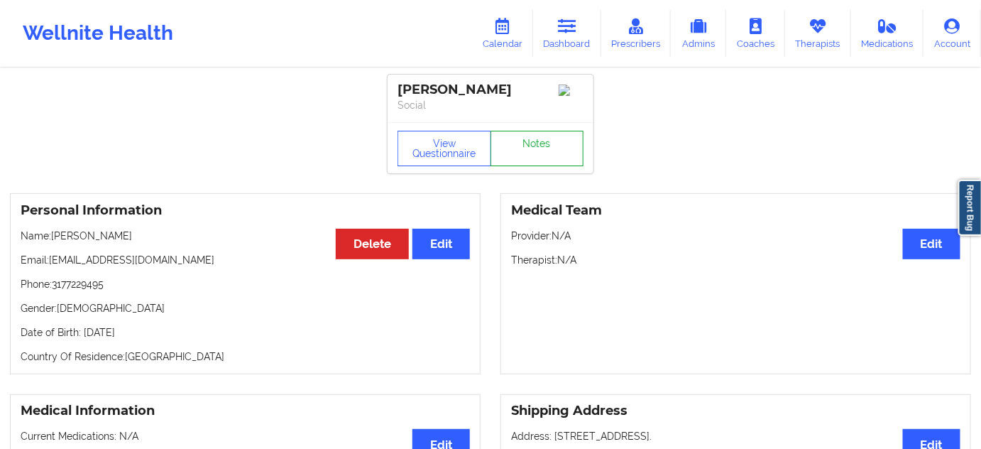
click at [527, 138] on link "Notes" at bounding box center [538, 148] width 94 height 35
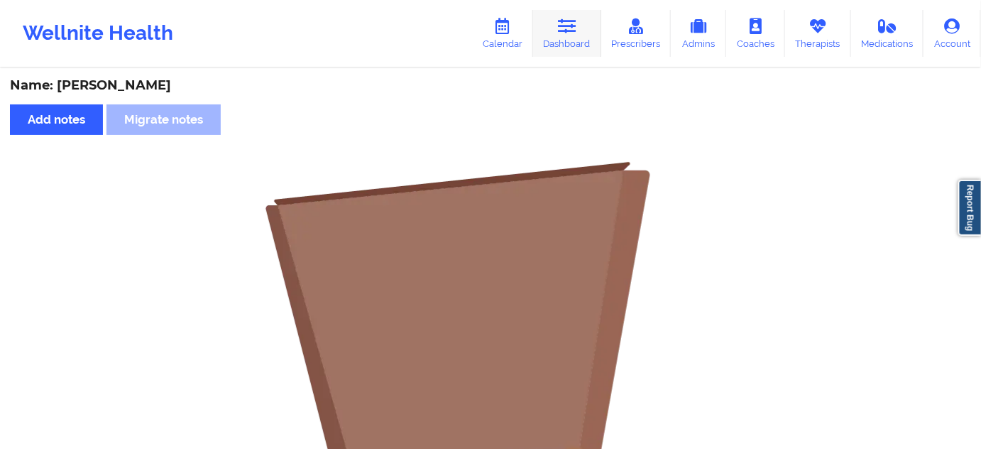
click at [571, 44] on link "Dashboard" at bounding box center [567, 33] width 68 height 47
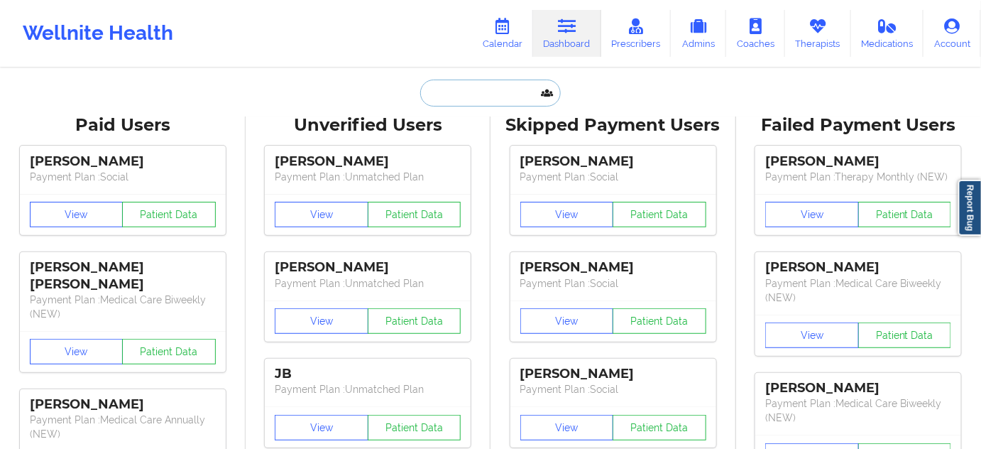
click at [498, 83] on input "text" at bounding box center [490, 93] width 141 height 27
type input "s"
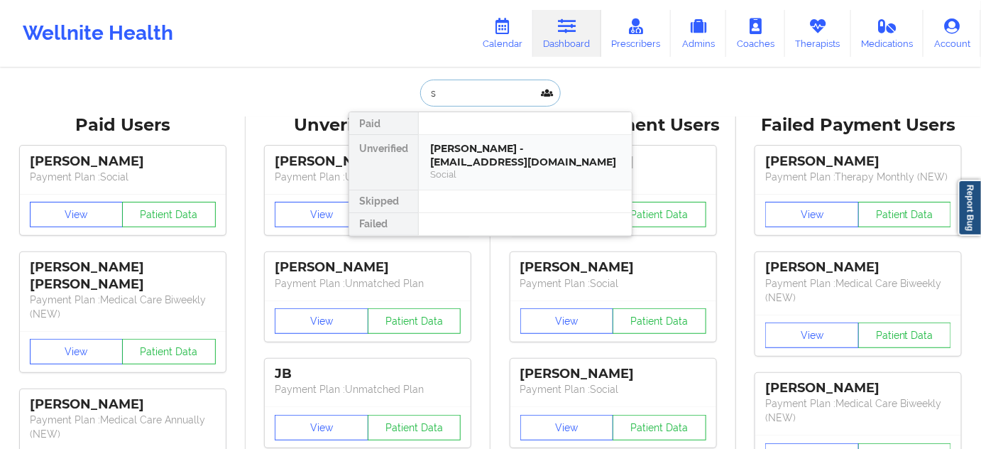
click at [483, 136] on div "[PERSON_NAME] - [EMAIL_ADDRESS][DOMAIN_NAME] Social" at bounding box center [525, 162] width 213 height 55
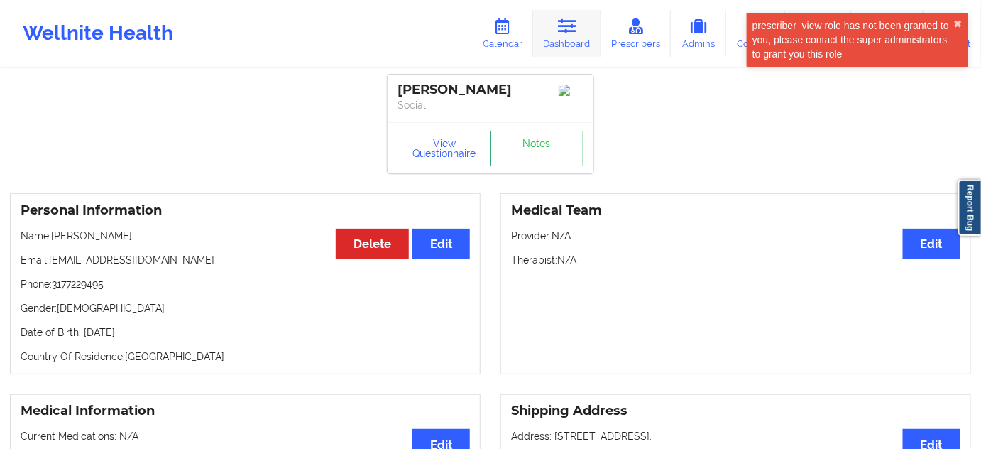
click at [561, 40] on link "Dashboard" at bounding box center [567, 33] width 68 height 47
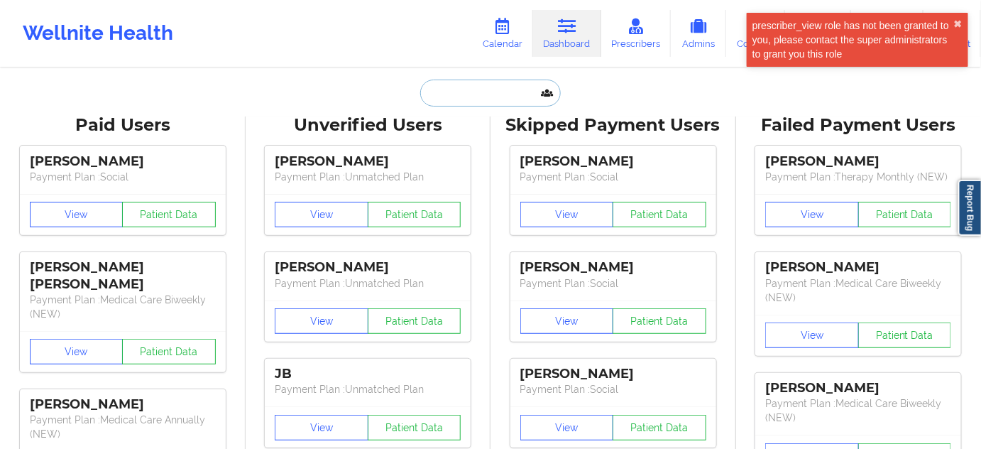
click at [495, 94] on input "text" at bounding box center [490, 93] width 141 height 27
paste input "DEN HOEK"
type input "DEN HOEK"
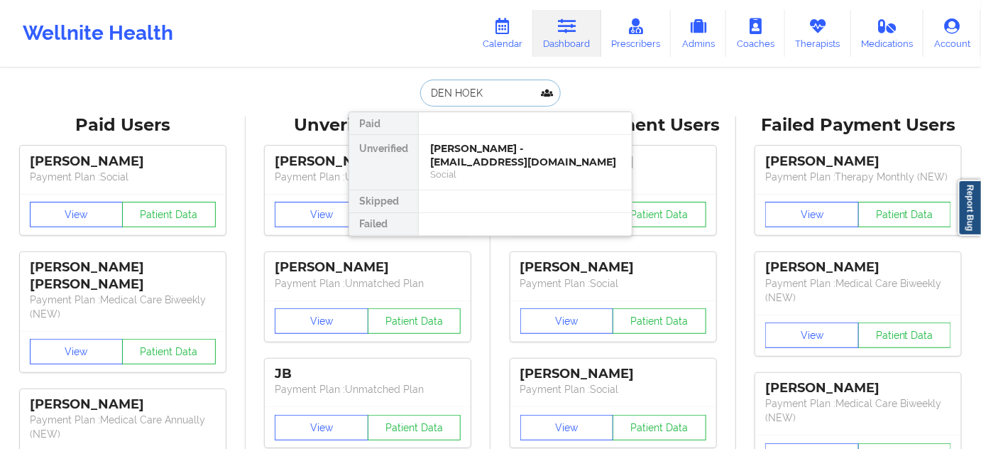
click at [482, 160] on div "[PERSON_NAME] - [EMAIL_ADDRESS][DOMAIN_NAME]" at bounding box center [525, 155] width 190 height 26
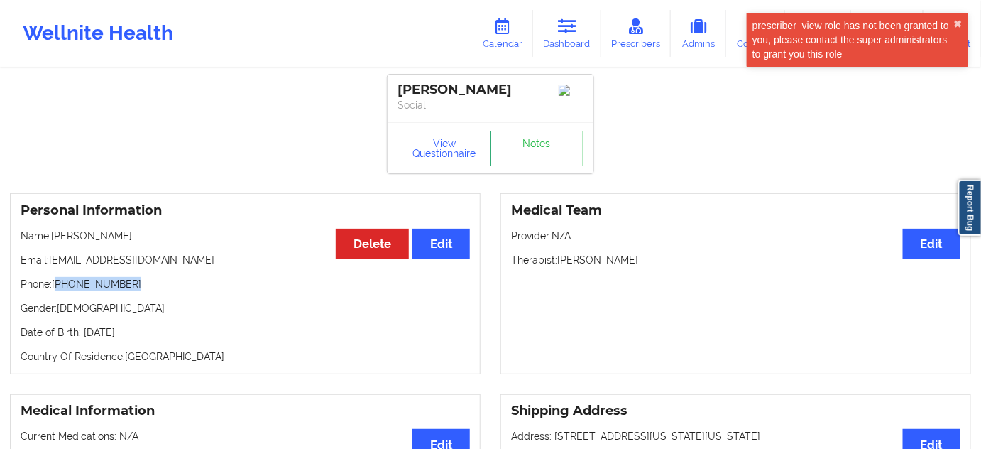
drag, startPoint x: 60, startPoint y: 289, endPoint x: 163, endPoint y: 292, distance: 103.7
click at [146, 291] on p "Phone: [PHONE_NUMBER]" at bounding box center [245, 284] width 449 height 14
click at [566, 23] on icon at bounding box center [567, 26] width 18 height 16
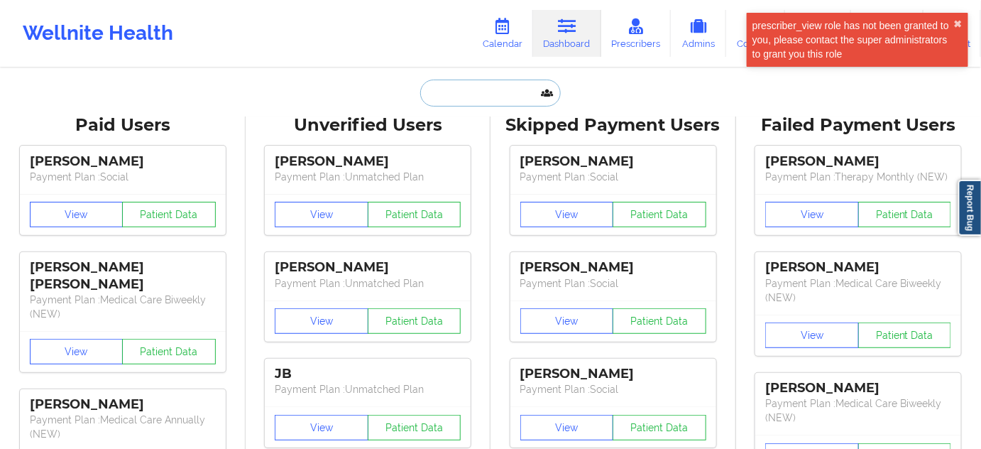
click at [487, 92] on input "text" at bounding box center [490, 93] width 141 height 27
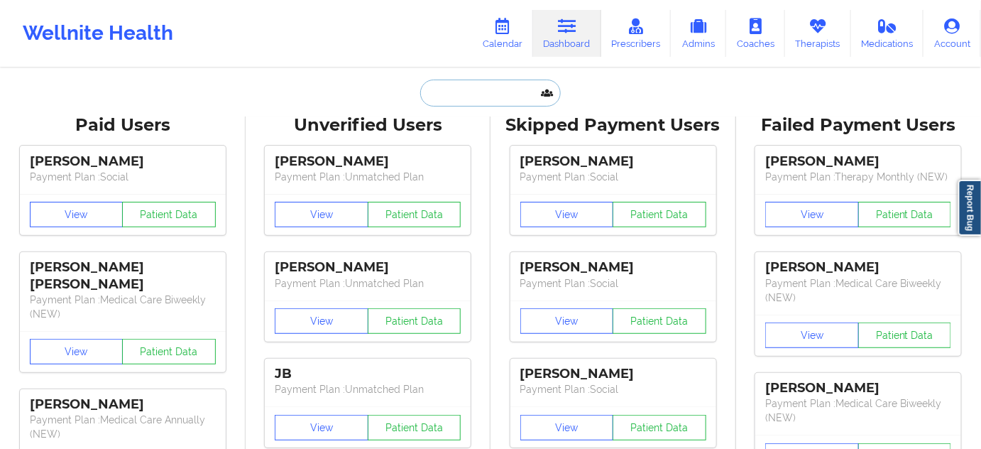
paste input "[PERSON_NAME]"
type input "[PERSON_NAME]"
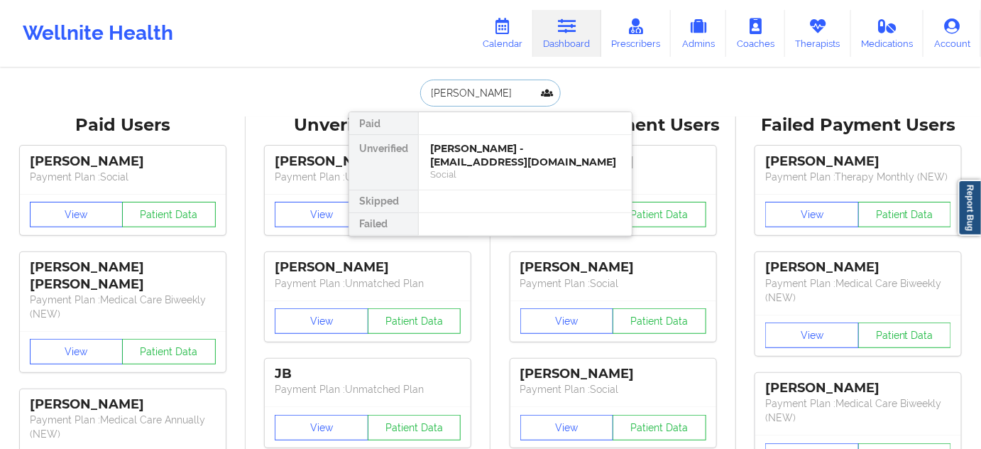
click at [481, 153] on div "[PERSON_NAME] - [EMAIL_ADDRESS][DOMAIN_NAME]" at bounding box center [525, 155] width 190 height 26
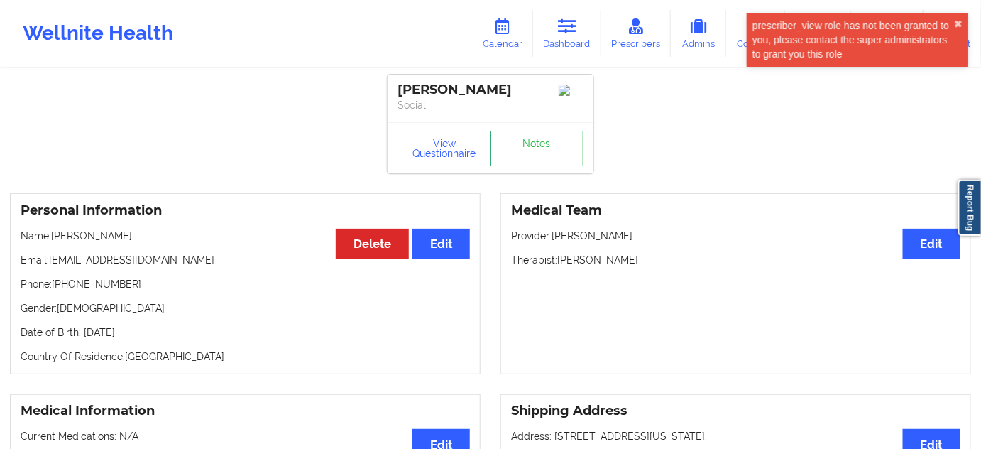
click at [92, 290] on p "Phone: [PHONE_NUMBER]" at bounding box center [245, 284] width 449 height 14
drag, startPoint x: 49, startPoint y: 261, endPoint x: 194, endPoint y: 264, distance: 145.5
click at [191, 263] on p "Email: [EMAIL_ADDRESS][DOMAIN_NAME]" at bounding box center [245, 260] width 449 height 14
